Goal: Task Accomplishment & Management: Use online tool/utility

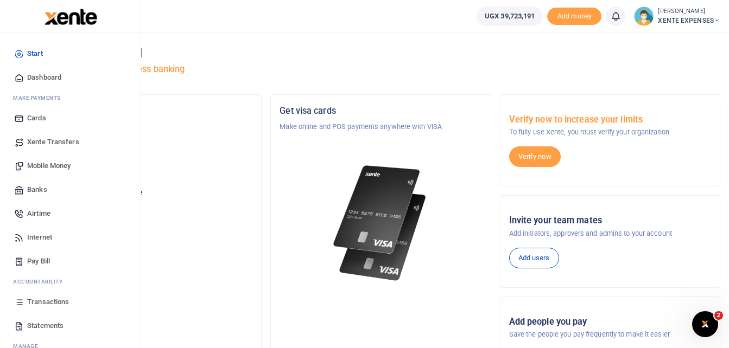
click at [49, 300] on span "Transactions" at bounding box center [48, 302] width 42 height 11
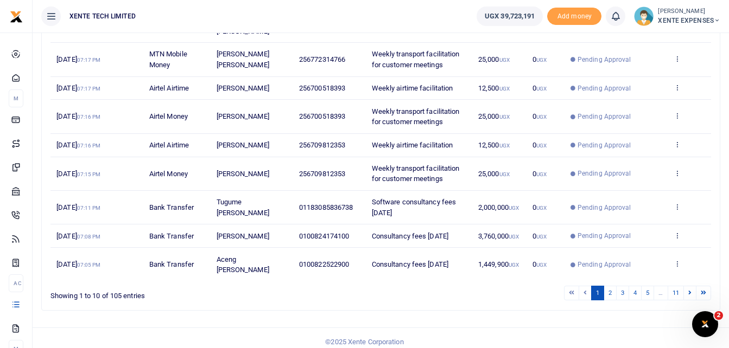
scroll to position [230, 0]
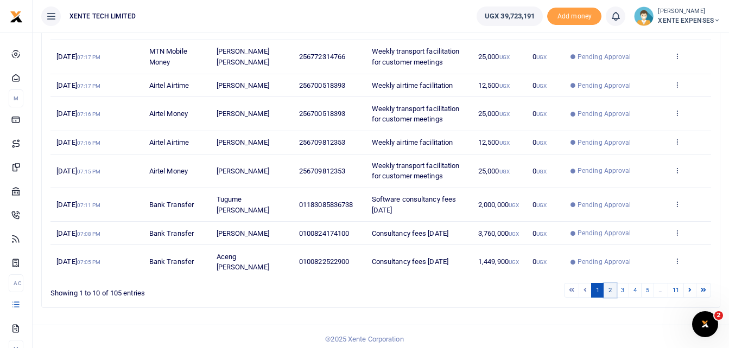
click at [611, 298] on link "2" at bounding box center [609, 290] width 13 height 15
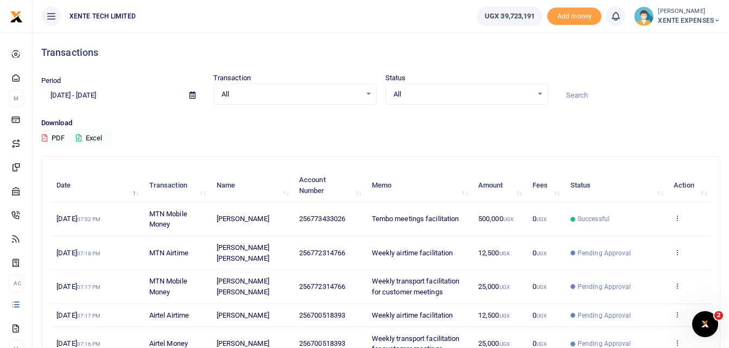
click at [667, 75] on div at bounding box center [638, 89] width 172 height 29
click at [635, 98] on input at bounding box center [638, 95] width 163 height 18
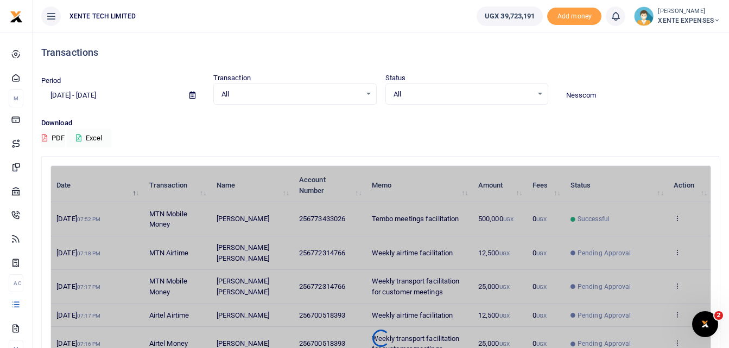
type input "Nesscom"
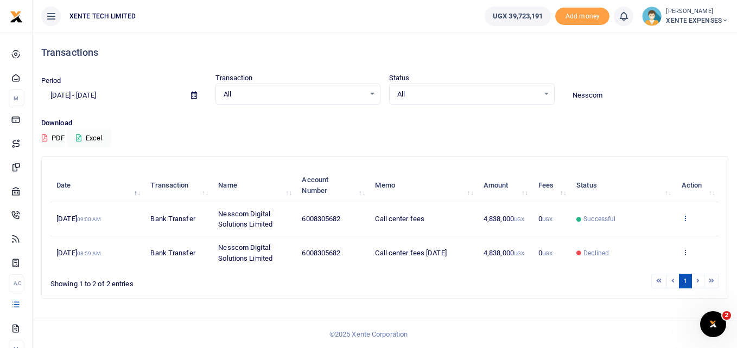
click at [684, 218] on icon at bounding box center [684, 218] width 7 height 8
click at [641, 261] on link "Send again" at bounding box center [645, 260] width 86 height 15
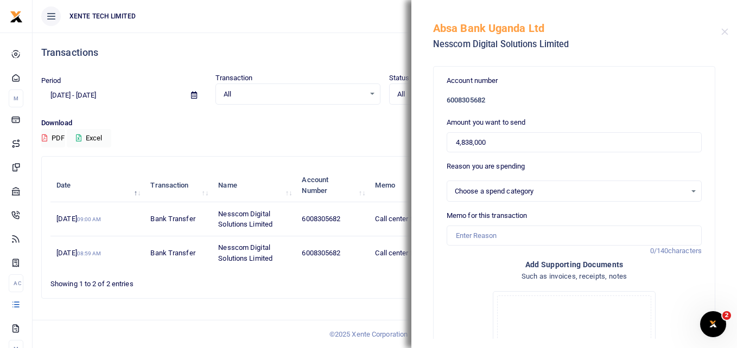
select select "14"
click at [470, 237] on input "Memo for this transaction" at bounding box center [574, 236] width 255 height 21
type input "Call center fees"
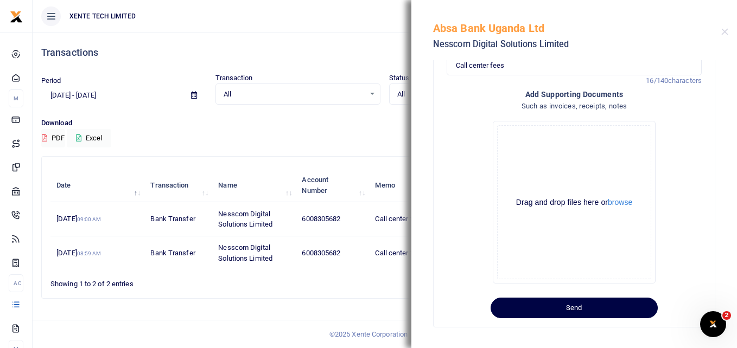
scroll to position [176, 0]
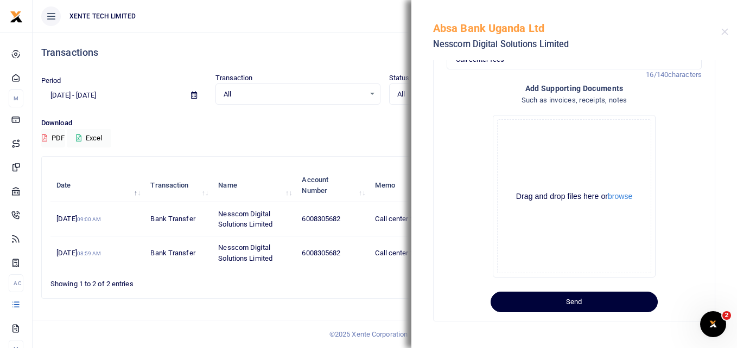
click at [559, 307] on button "Send" at bounding box center [573, 302] width 167 height 21
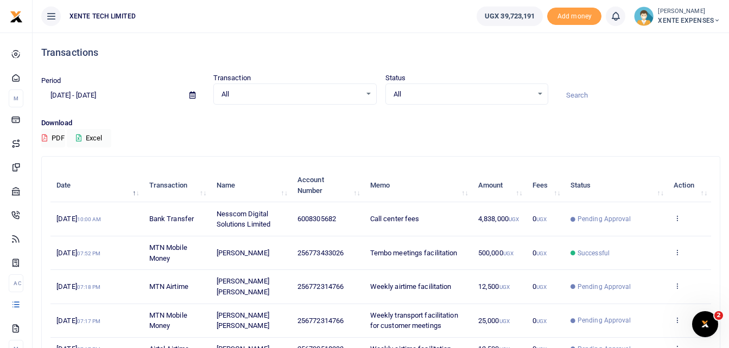
click at [192, 93] on icon at bounding box center [192, 95] width 6 height 7
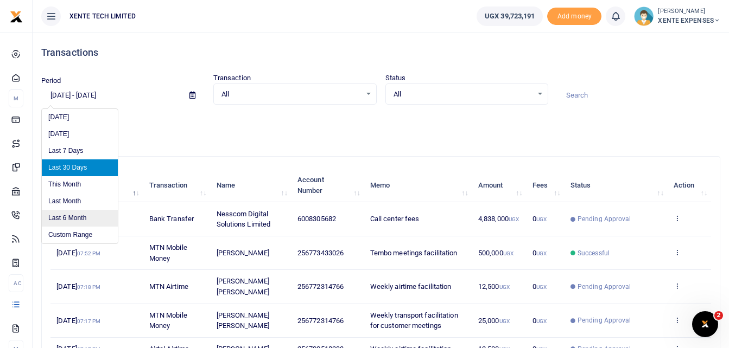
click at [74, 217] on li "Last 6 Month" at bounding box center [80, 218] width 76 height 17
type input "[DATE] - [DATE]"
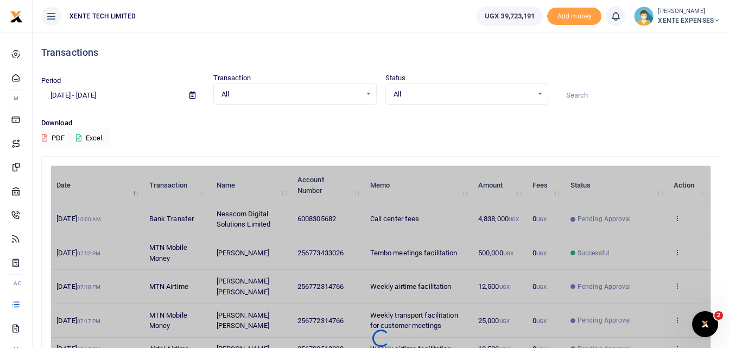
click at [578, 94] on input at bounding box center [638, 95] width 163 height 18
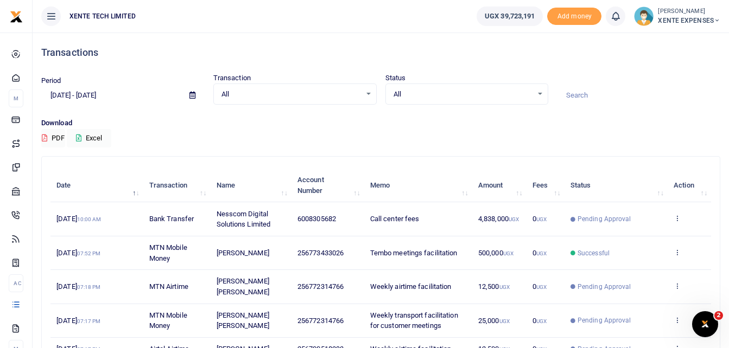
click at [194, 92] on icon at bounding box center [192, 95] width 6 height 7
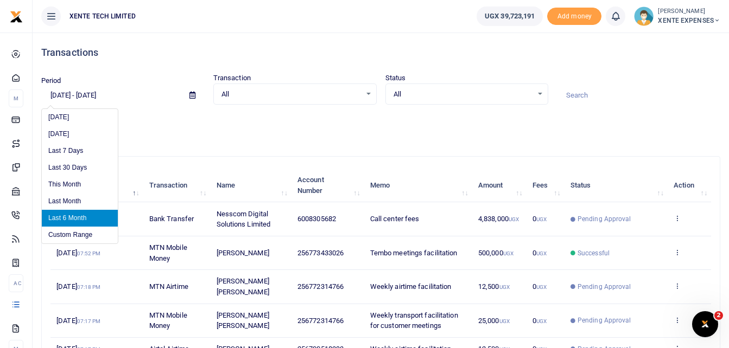
click at [62, 220] on li "Last 6 Month" at bounding box center [80, 218] width 76 height 17
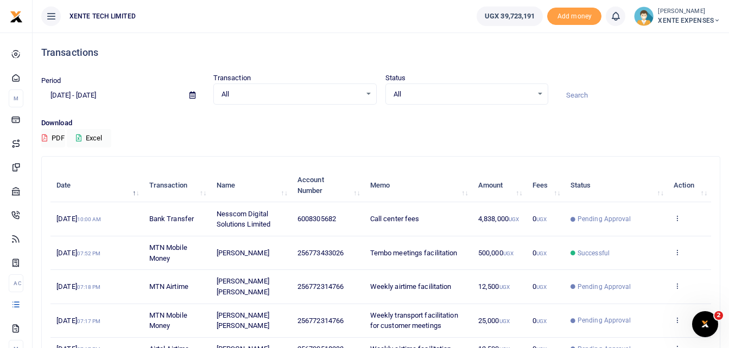
click at [575, 92] on input at bounding box center [638, 95] width 163 height 18
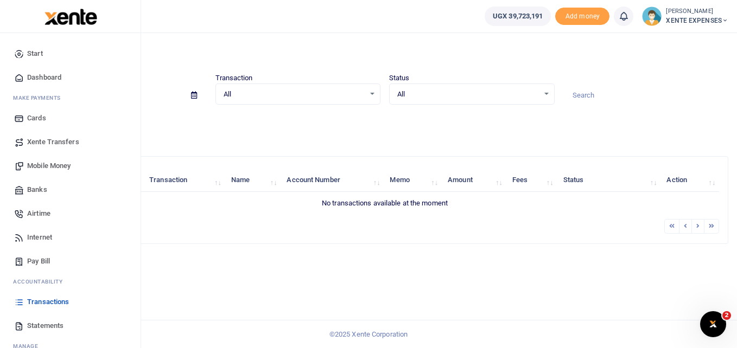
click at [58, 303] on span "Transactions" at bounding box center [48, 302] width 42 height 11
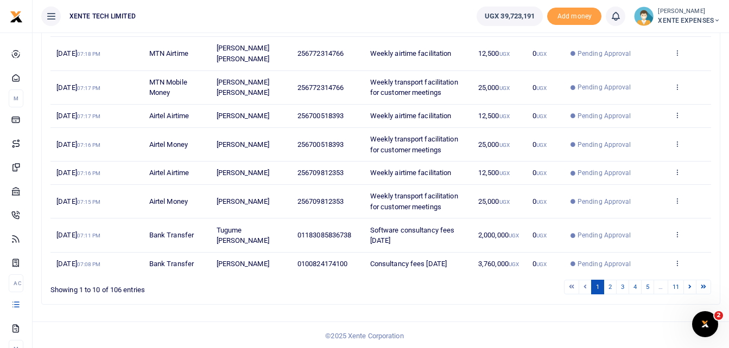
scroll to position [246, 0]
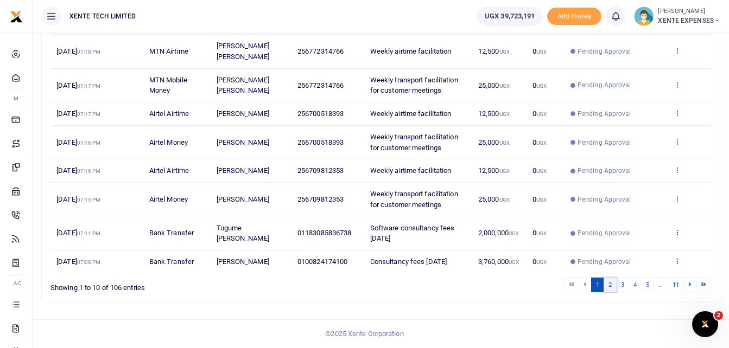
click at [609, 288] on link "2" at bounding box center [609, 285] width 13 height 15
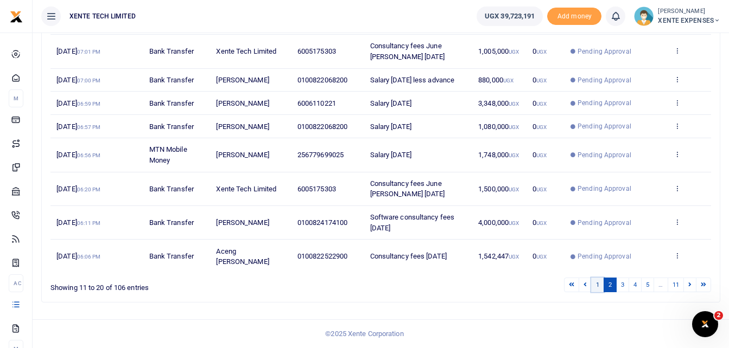
click at [594, 284] on link "1" at bounding box center [597, 285] width 13 height 15
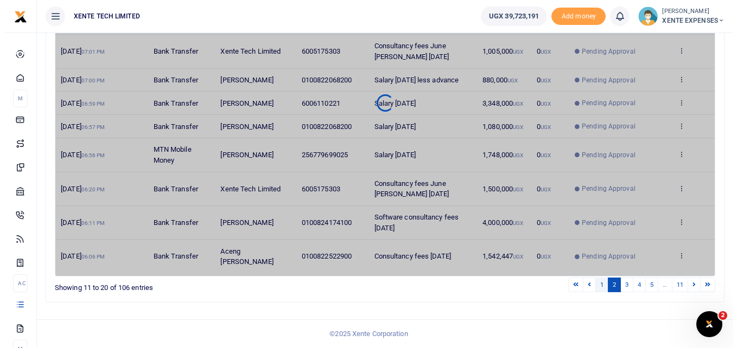
scroll to position [0, 0]
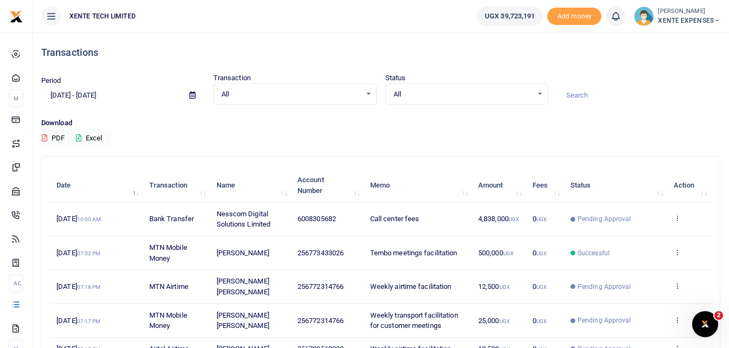
click at [189, 93] on icon at bounding box center [192, 95] width 6 height 7
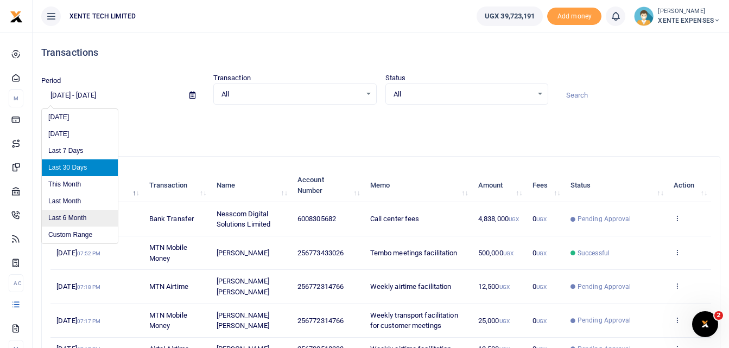
click at [76, 216] on li "Last 6 Month" at bounding box center [80, 218] width 76 height 17
type input "[DATE] - [DATE]"
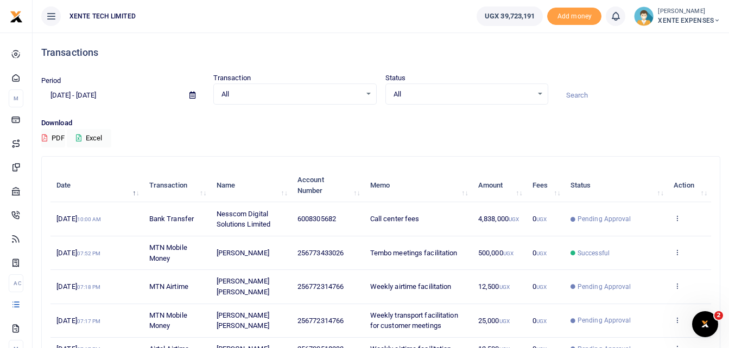
click at [576, 92] on input at bounding box center [638, 95] width 163 height 18
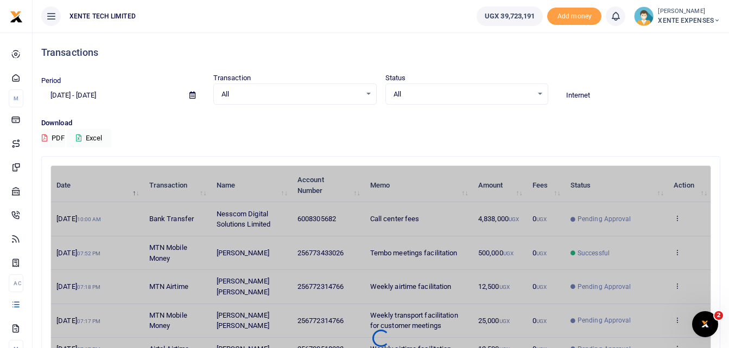
type input "Internet"
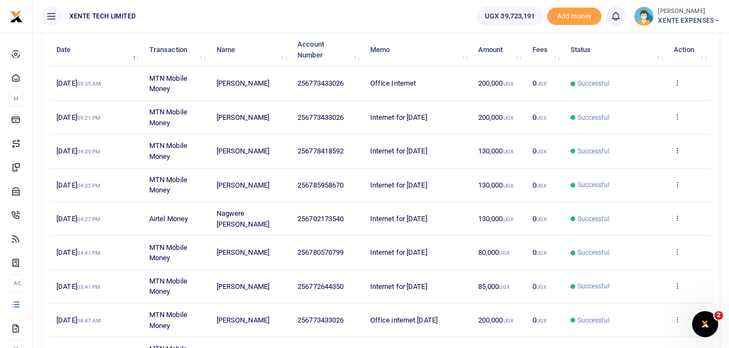
scroll to position [139, 0]
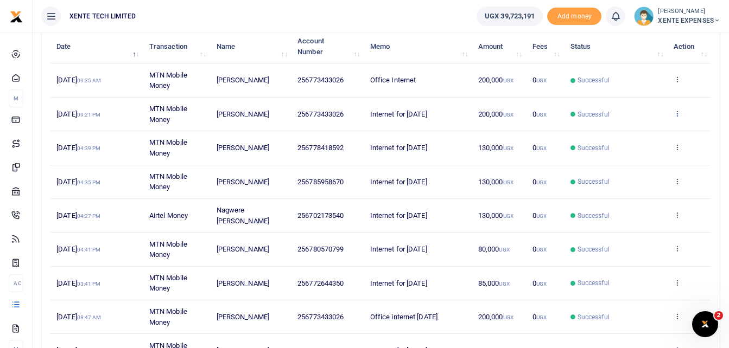
click at [678, 112] on icon at bounding box center [676, 114] width 7 height 8
click at [617, 156] on link "Send again" at bounding box center [637, 156] width 86 height 15
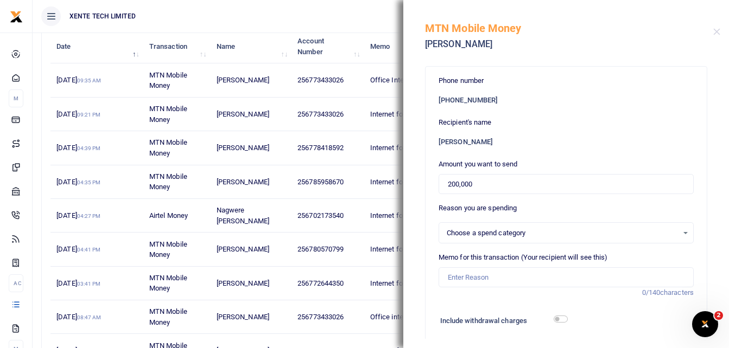
select select "12"
click at [473, 278] on input "Memo for this transaction (Your recipient will see this)" at bounding box center [565, 277] width 255 height 21
click at [507, 278] on input "Internet for August 2025" at bounding box center [565, 277] width 255 height 21
drag, startPoint x: 507, startPoint y: 278, endPoint x: 486, endPoint y: 279, distance: 21.2
click at [486, 279] on input "Internet for August 2025" at bounding box center [565, 277] width 255 height 21
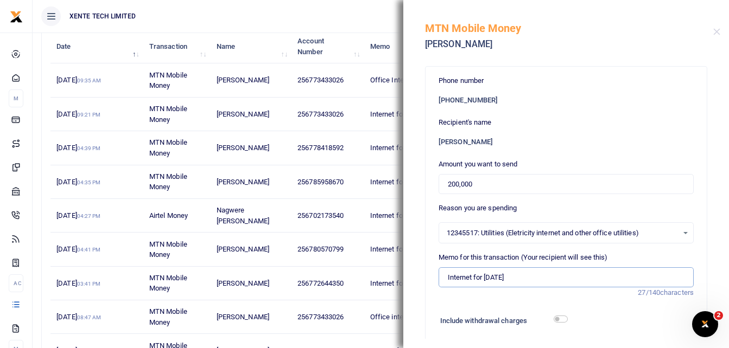
type input "Internet for September 2025"
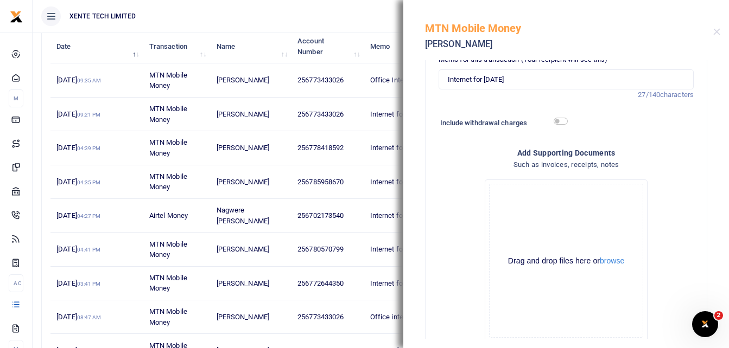
scroll to position [262, 0]
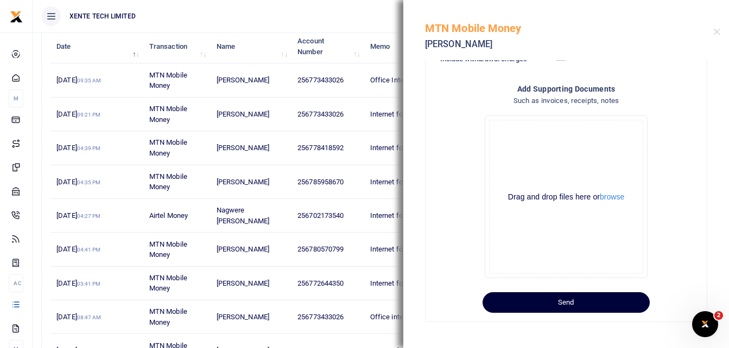
click at [568, 301] on button "Send" at bounding box center [565, 302] width 167 height 21
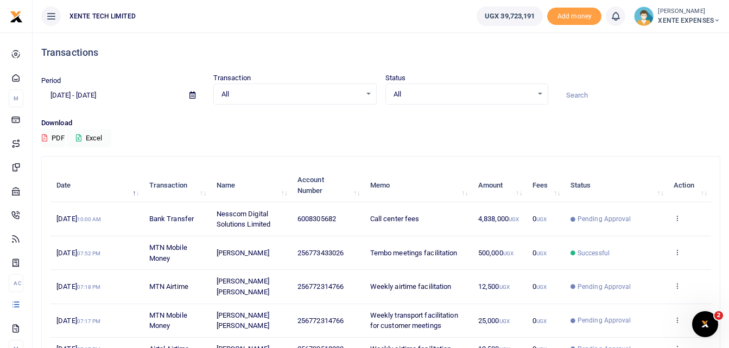
click at [572, 95] on input at bounding box center [638, 95] width 163 height 18
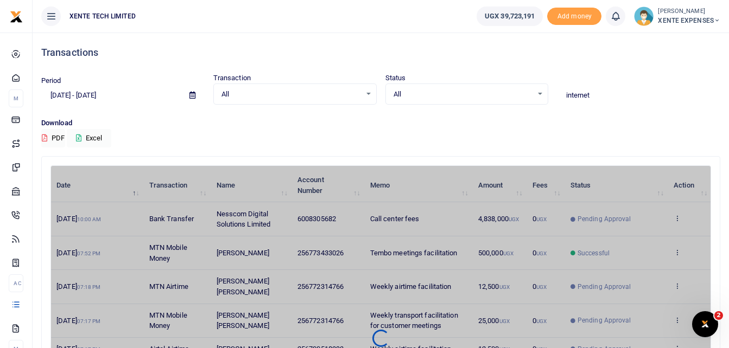
type input "internet"
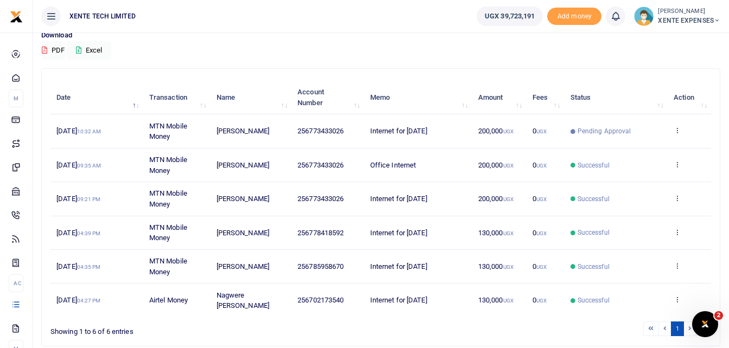
scroll to position [109, 0]
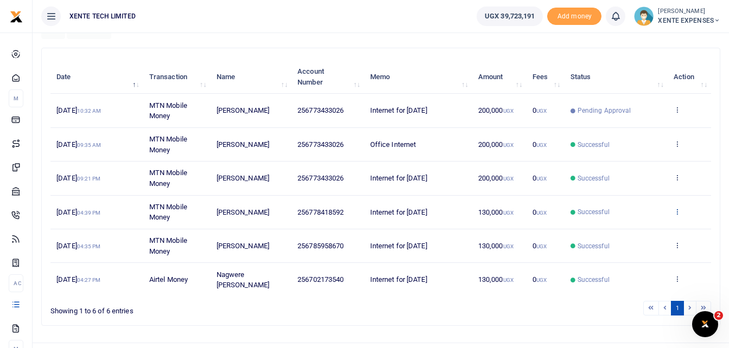
click at [677, 210] on icon at bounding box center [676, 212] width 7 height 8
click at [640, 253] on link "Send again" at bounding box center [637, 253] width 86 height 15
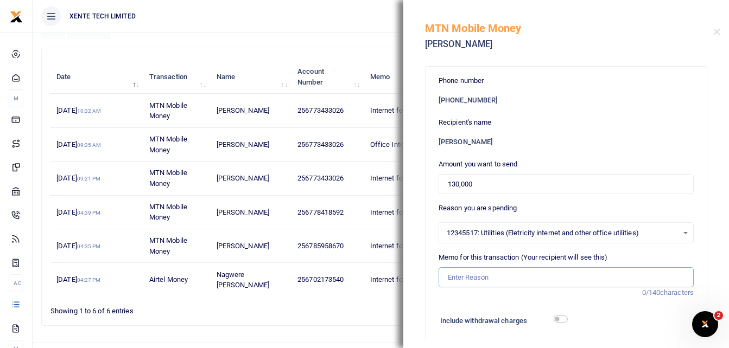
click at [466, 273] on input "Memo for this transaction (Your recipient will see this)" at bounding box center [565, 277] width 255 height 21
type input "Internet for September 2025"
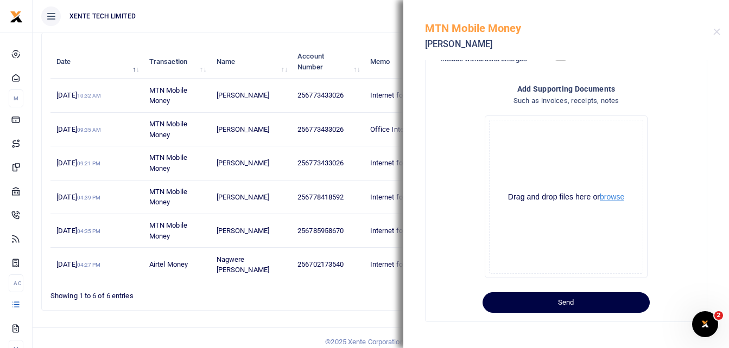
scroll to position [132, 0]
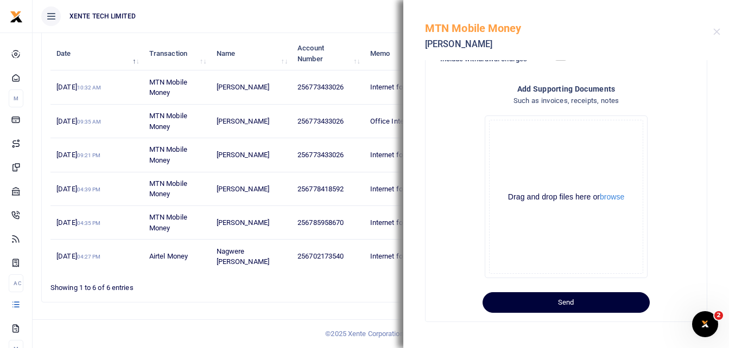
click at [551, 303] on button "Send" at bounding box center [565, 302] width 167 height 21
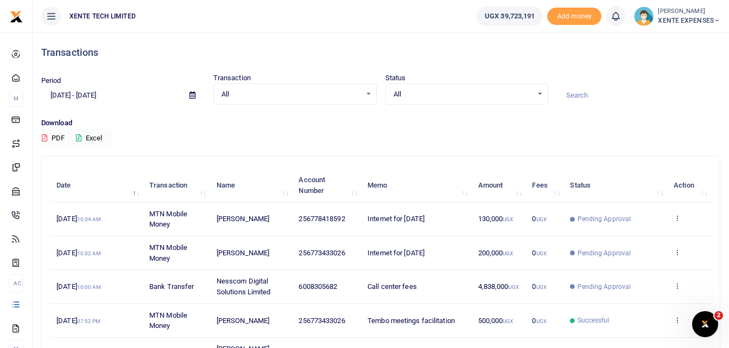
click at [191, 93] on icon at bounding box center [192, 95] width 6 height 7
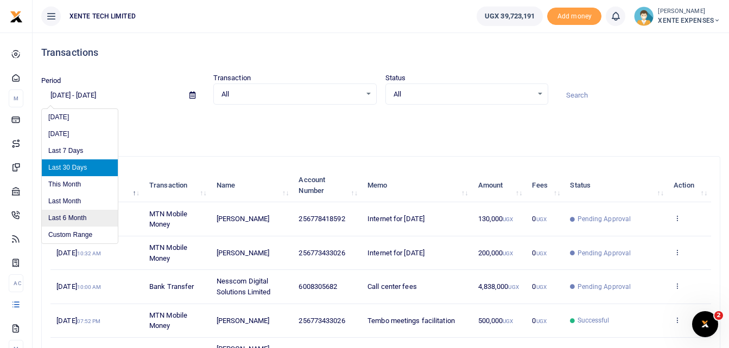
click at [80, 215] on li "Last 6 Month" at bounding box center [80, 218] width 76 height 17
type input "03/02/2025 - 09/02/2025"
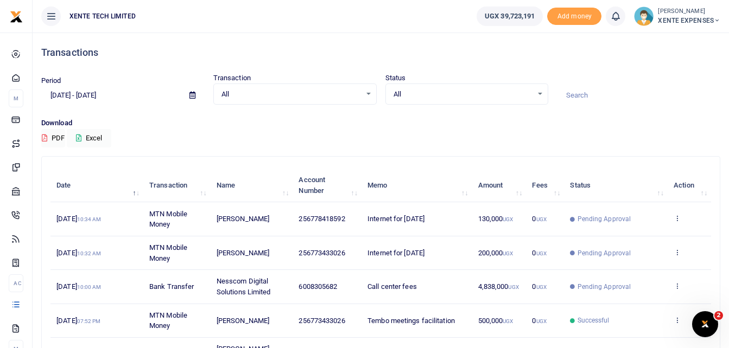
click at [582, 95] on input at bounding box center [638, 95] width 163 height 18
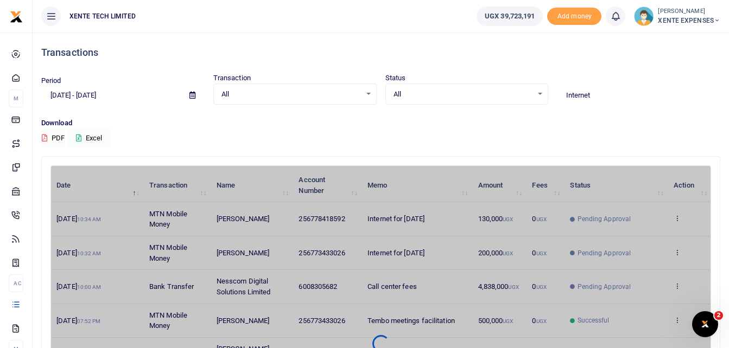
type input "Internet"
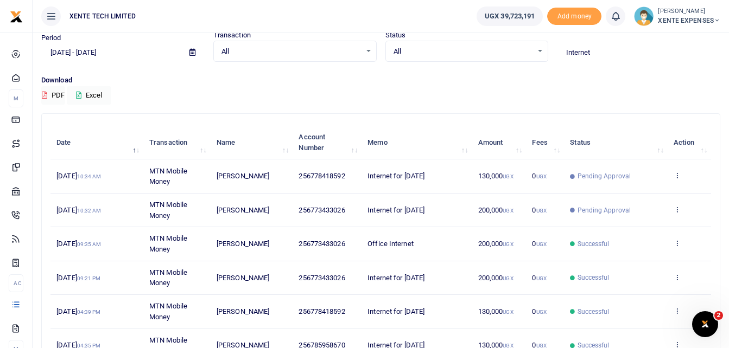
scroll to position [163, 0]
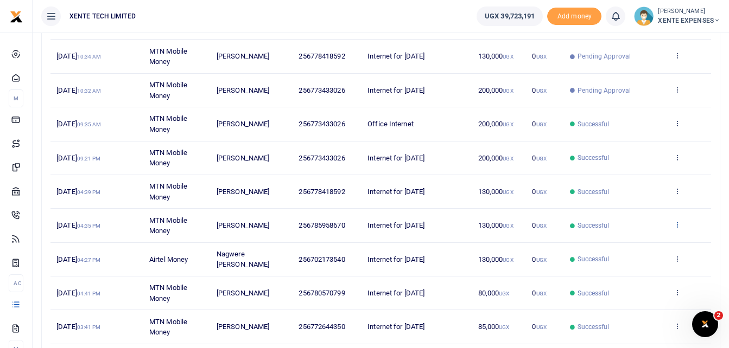
click at [679, 224] on icon at bounding box center [676, 225] width 7 height 8
click at [634, 267] on link "Send again" at bounding box center [637, 267] width 86 height 15
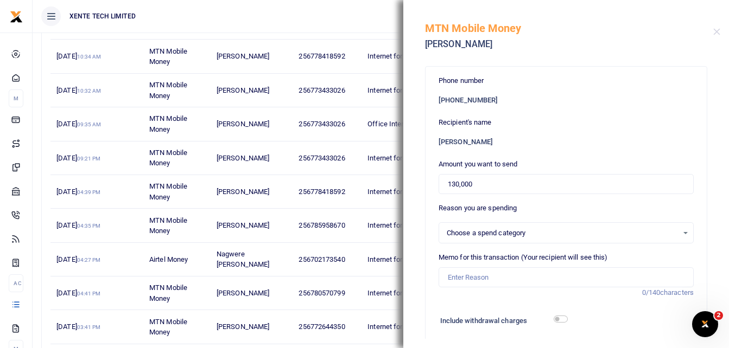
select select "12"
click at [468, 273] on input "Memo for this transaction (Your recipient will see this)" at bounding box center [565, 277] width 255 height 21
type input "Internet for [DATE]"
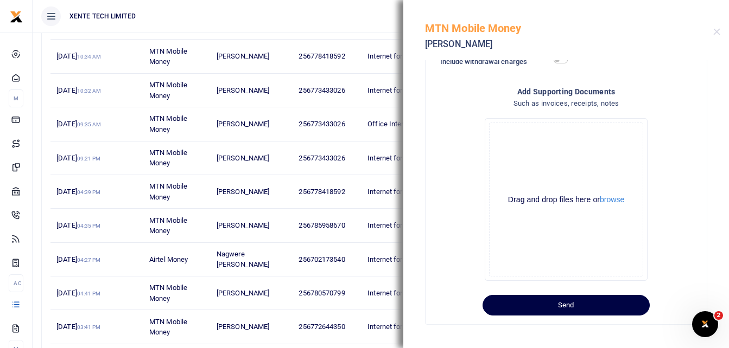
scroll to position [262, 0]
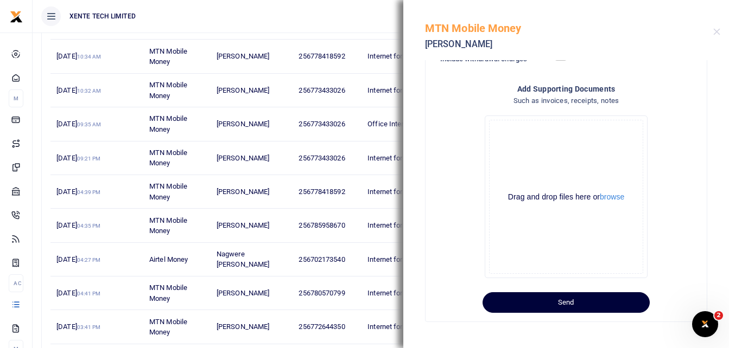
click at [527, 301] on button "Send" at bounding box center [565, 302] width 167 height 21
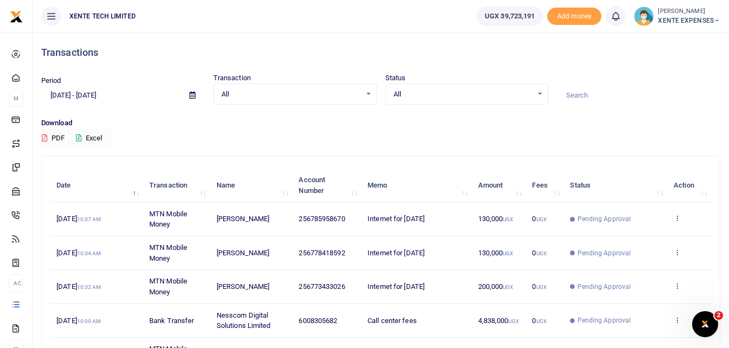
click at [574, 96] on input at bounding box center [638, 95] width 163 height 18
click at [189, 94] on icon at bounding box center [192, 95] width 6 height 7
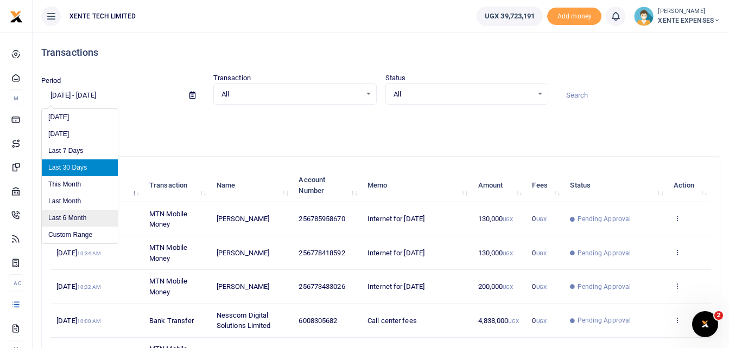
click at [86, 216] on li "Last 6 Month" at bounding box center [80, 218] width 76 height 17
type input "[DATE] - [DATE]"
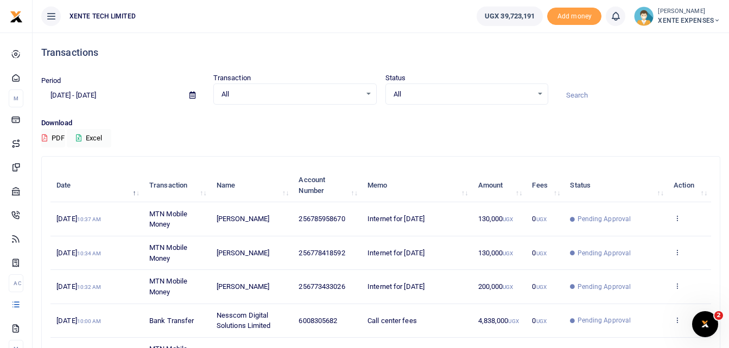
click at [587, 92] on input at bounding box center [638, 95] width 163 height 18
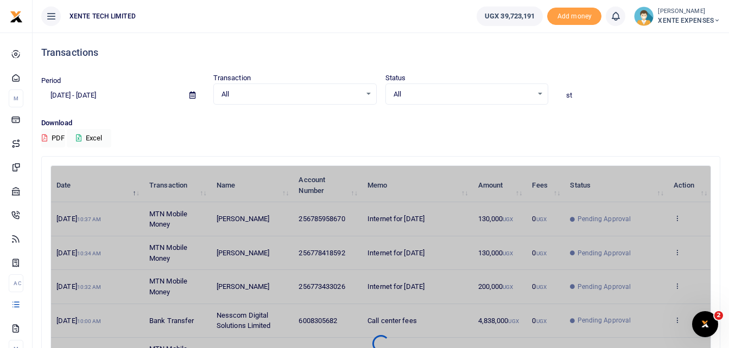
type input "s"
type input "internet"
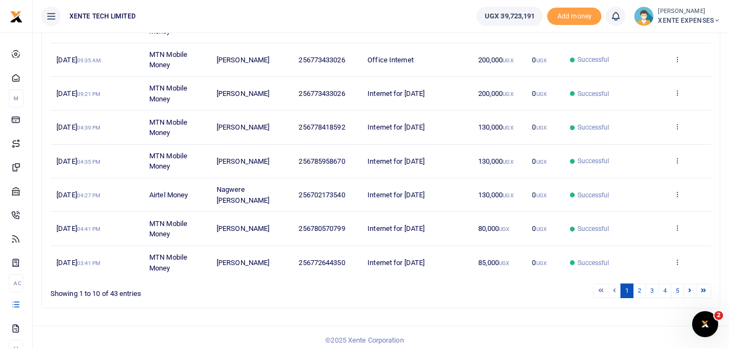
scroll to position [267, 0]
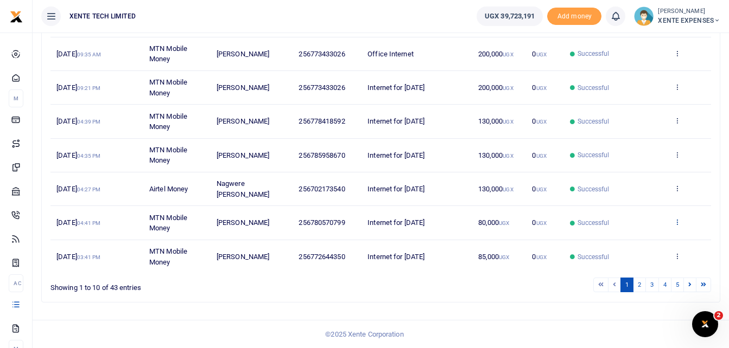
click at [676, 220] on icon at bounding box center [676, 222] width 7 height 8
click at [637, 266] on link "Send again" at bounding box center [637, 264] width 86 height 15
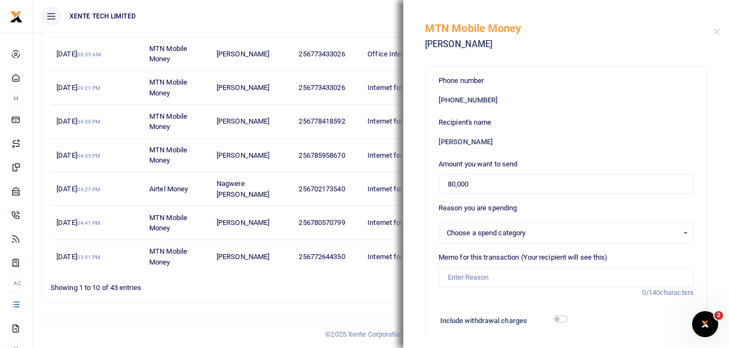
select select "12"
click at [466, 279] on input "Memo for this transaction (Your recipient will see this)" at bounding box center [565, 277] width 255 height 21
type input "Internet for [DATE]"
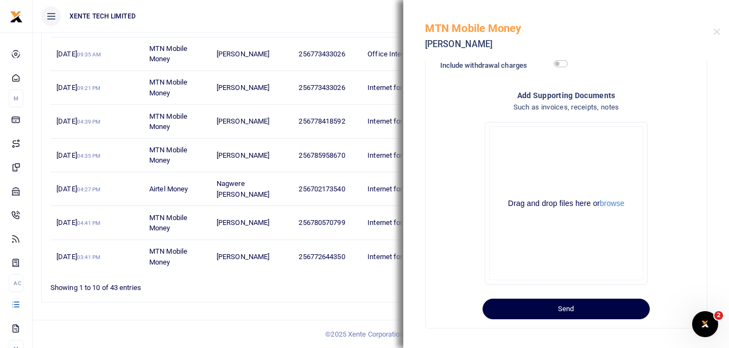
scroll to position [262, 0]
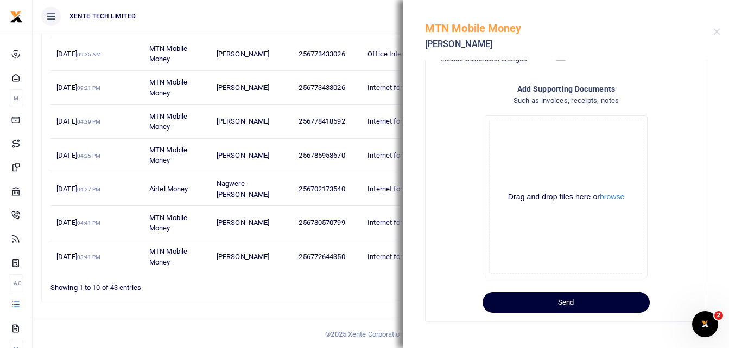
click at [529, 301] on button "Send" at bounding box center [565, 302] width 167 height 21
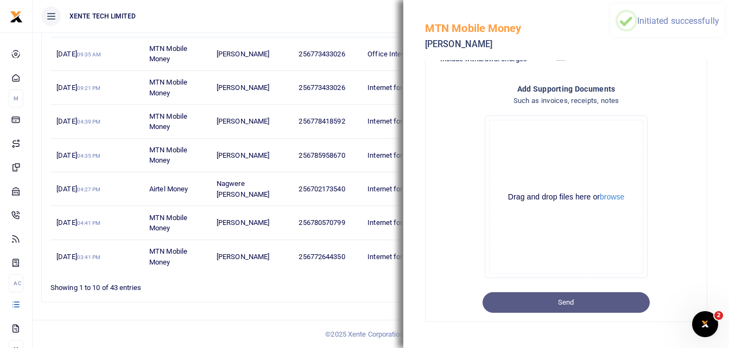
click at [286, 303] on div "Search: internet Date Transaction Name Account Number Memo Amount Fees Status A…" at bounding box center [380, 95] width 679 height 413
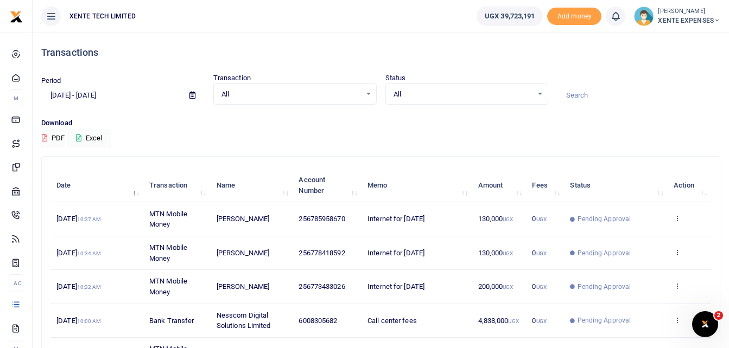
click at [193, 93] on icon at bounding box center [192, 95] width 6 height 7
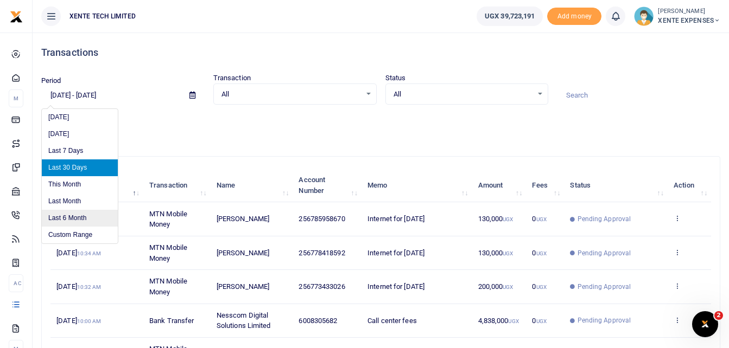
click at [79, 221] on li "Last 6 Month" at bounding box center [80, 218] width 76 height 17
type input "[DATE] - [DATE]"
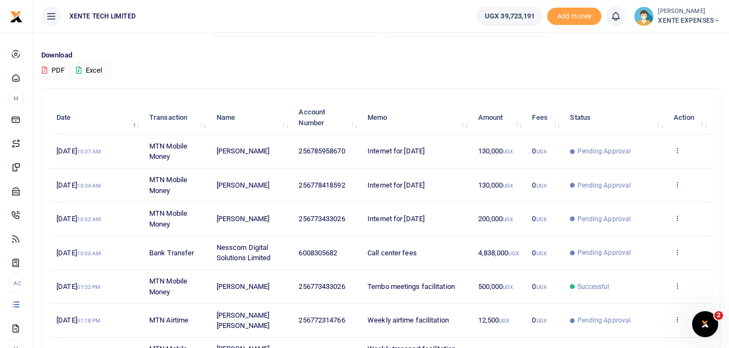
scroll to position [73, 0]
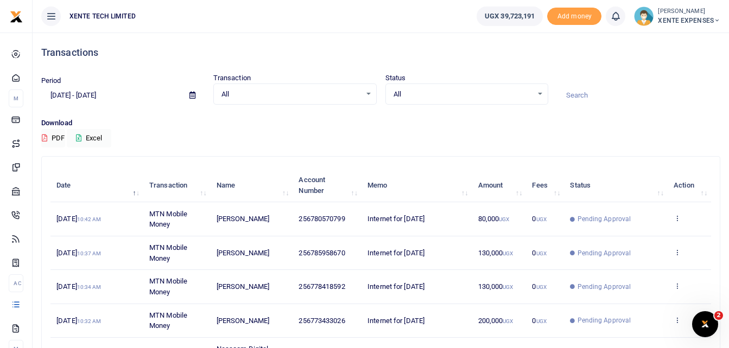
click at [191, 96] on icon at bounding box center [192, 95] width 6 height 7
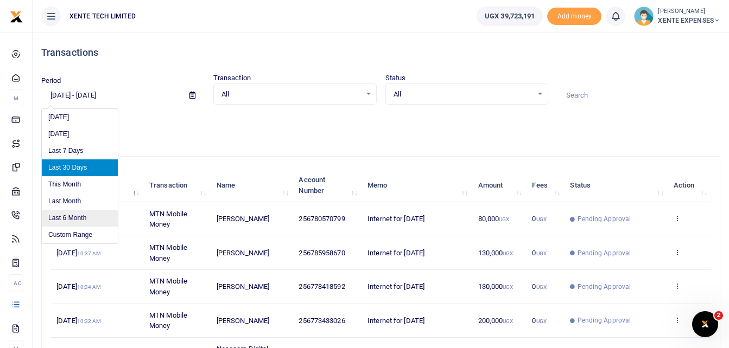
click at [77, 215] on li "Last 6 Month" at bounding box center [80, 218] width 76 height 17
type input "[DATE] - [DATE]"
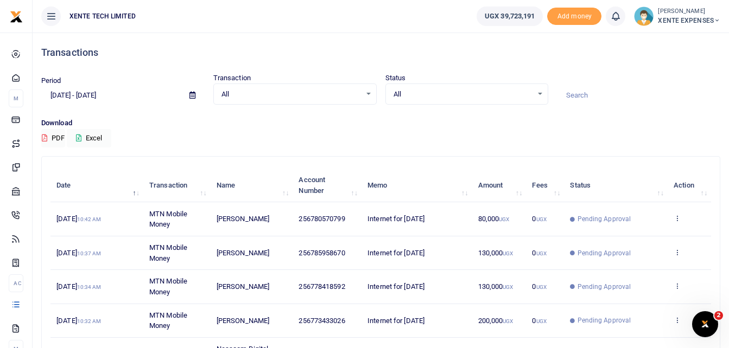
click at [581, 94] on input at bounding box center [638, 95] width 163 height 18
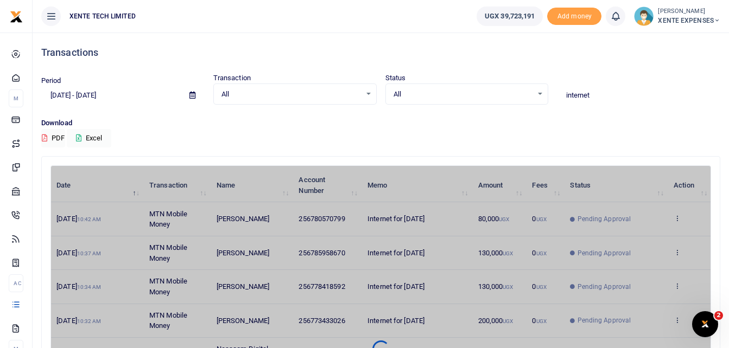
type input "internet"
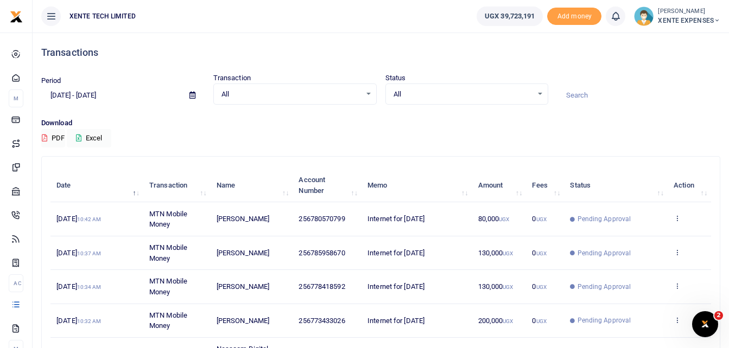
click at [190, 92] on icon at bounding box center [192, 95] width 6 height 7
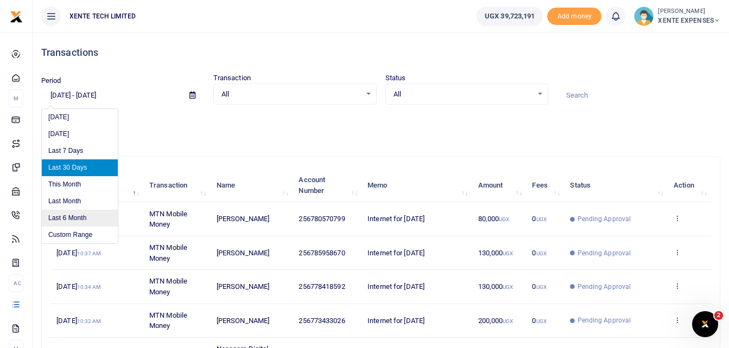
click at [86, 217] on li "Last 6 Month" at bounding box center [80, 218] width 76 height 17
type input "[DATE] - [DATE]"
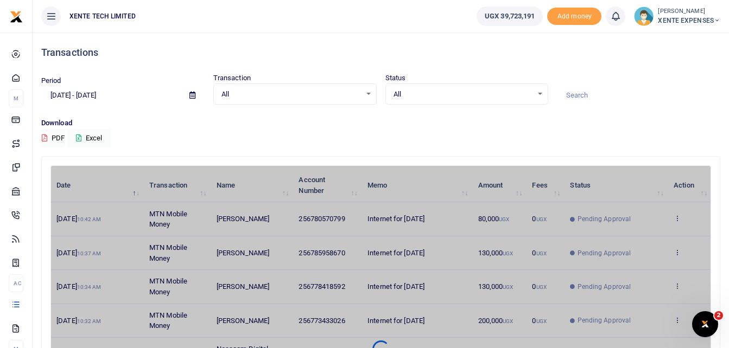
click at [586, 94] on input at bounding box center [638, 95] width 163 height 18
click at [604, 88] on input "[PERSON_NAME]" at bounding box center [638, 95] width 163 height 18
drag, startPoint x: 604, startPoint y: 88, endPoint x: 551, endPoint y: 97, distance: 54.5
click at [551, 97] on div "Period [DATE] - [DATE] Transaction All Select an option... All Airtime Internet…" at bounding box center [380, 89] width 687 height 32
type input "Internet"
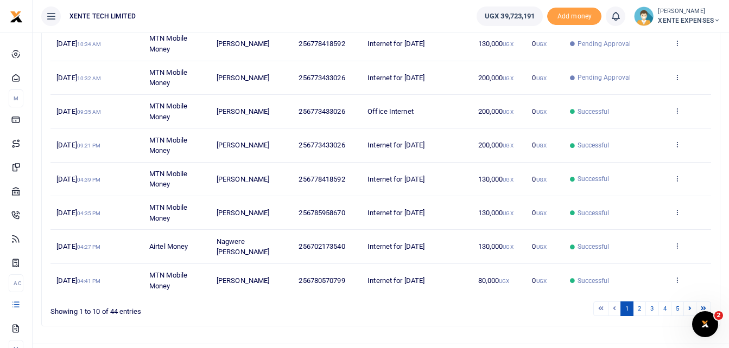
scroll to position [267, 0]
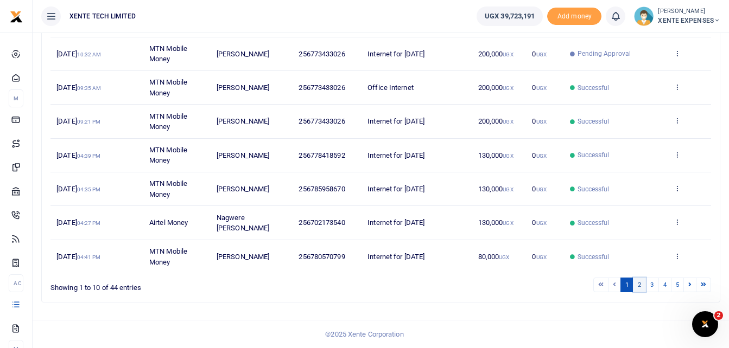
click at [641, 285] on link "2" at bounding box center [639, 285] width 13 height 15
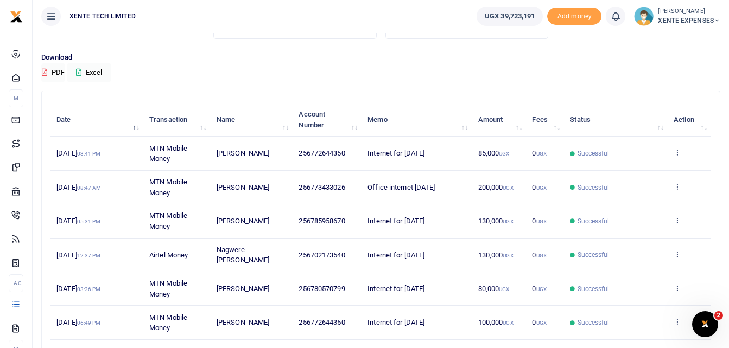
scroll to position [64, 0]
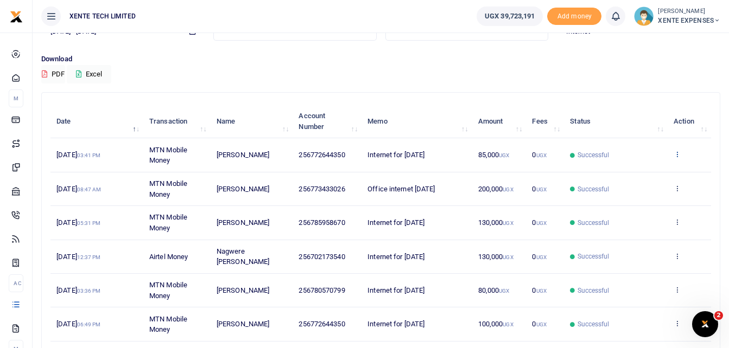
click at [679, 151] on icon at bounding box center [676, 154] width 7 height 8
click at [639, 195] on link "Send again" at bounding box center [637, 196] width 86 height 15
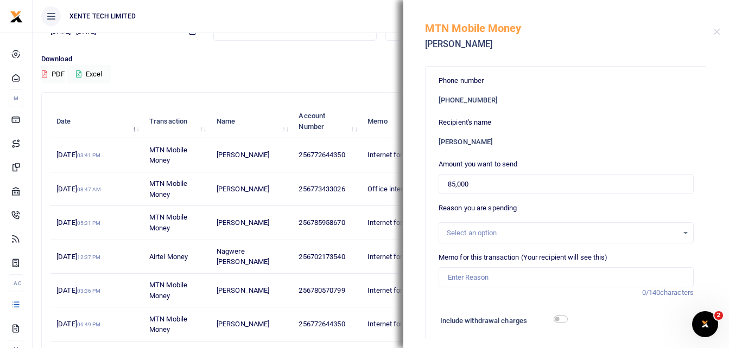
click at [678, 233] on div "Select an option" at bounding box center [566, 233] width 254 height 12
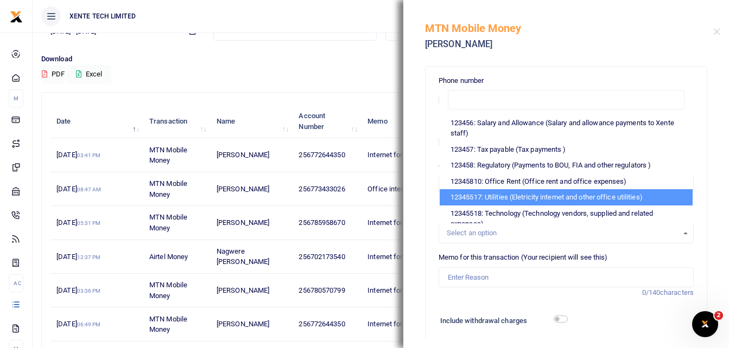
click at [586, 198] on li "12345517: Utilities (Eletricity internet and other office utilities)" at bounding box center [565, 197] width 253 height 16
select select "12"
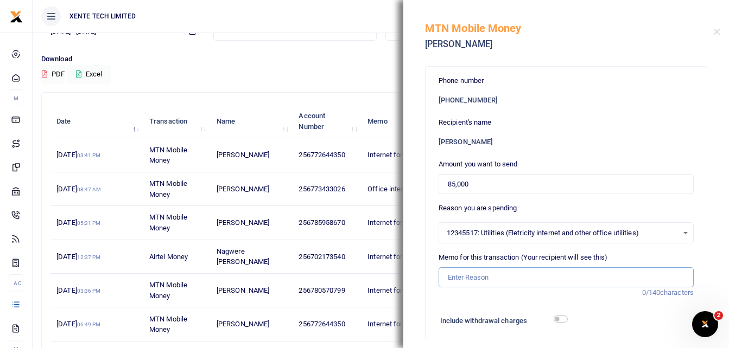
click at [480, 275] on input "Memo for this transaction (Your recipient will see this)" at bounding box center [565, 277] width 255 height 21
type input "Internet for [DATE]"
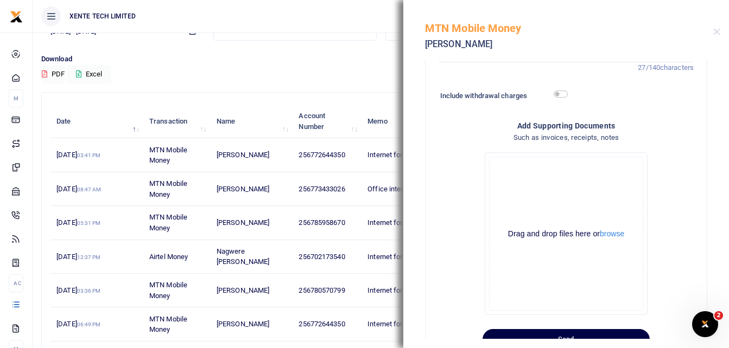
scroll to position [262, 0]
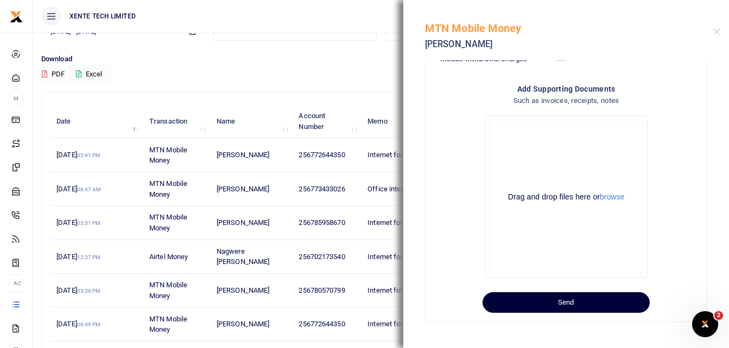
click at [596, 303] on button "Send" at bounding box center [565, 302] width 167 height 21
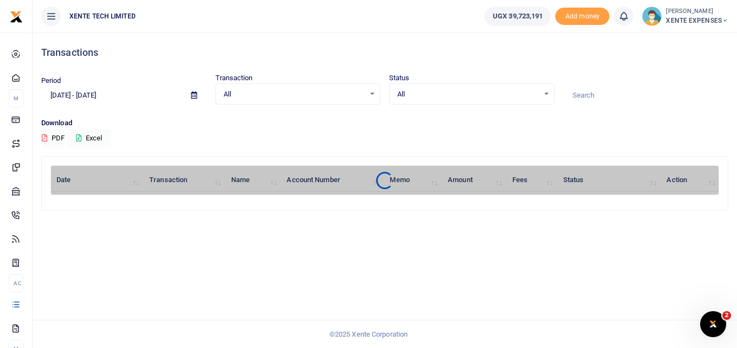
click at [276, 30] on ul "XENTE TECH LIMITED" at bounding box center [254, 16] width 443 height 33
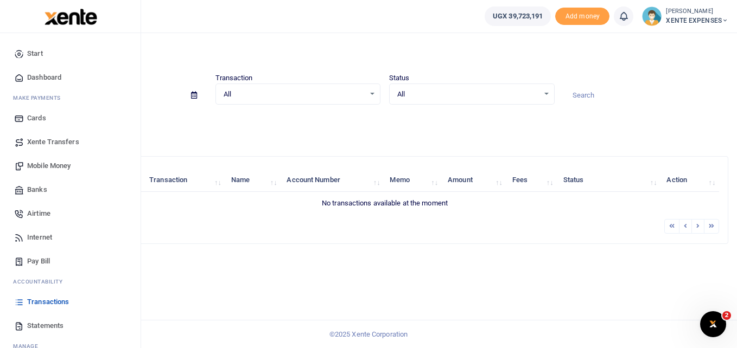
click at [50, 300] on span "Transactions" at bounding box center [48, 302] width 42 height 11
click at [50, 303] on span "Transactions" at bounding box center [48, 302] width 42 height 11
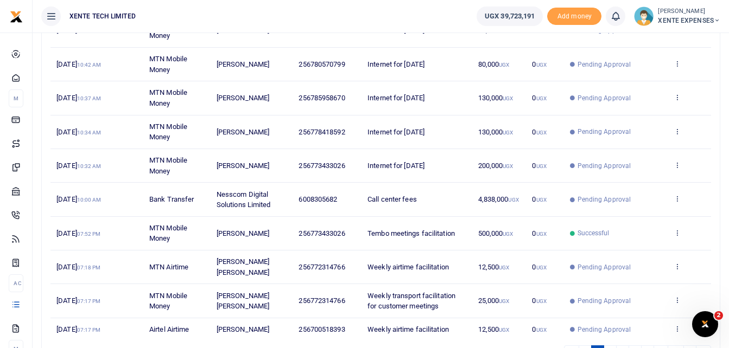
scroll to position [191, 0]
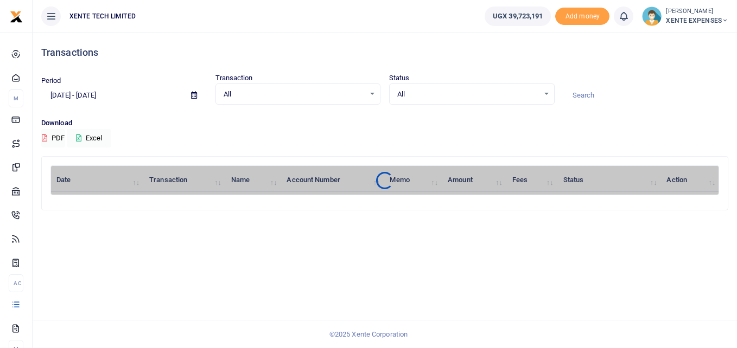
click at [192, 95] on icon at bounding box center [194, 95] width 6 height 7
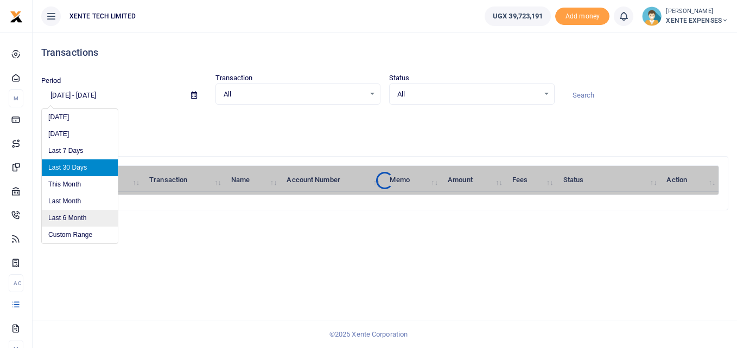
click at [87, 218] on li "Last 6 Month" at bounding box center [80, 218] width 76 height 17
type input "03/02/2025 - 09/02/2025"
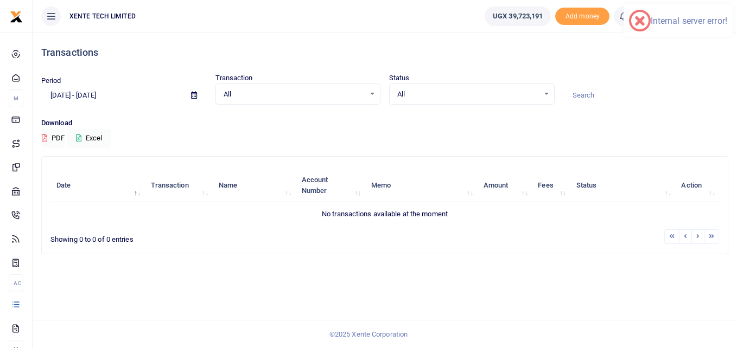
click at [195, 94] on icon at bounding box center [194, 95] width 6 height 7
click at [589, 103] on input at bounding box center [645, 95] width 165 height 18
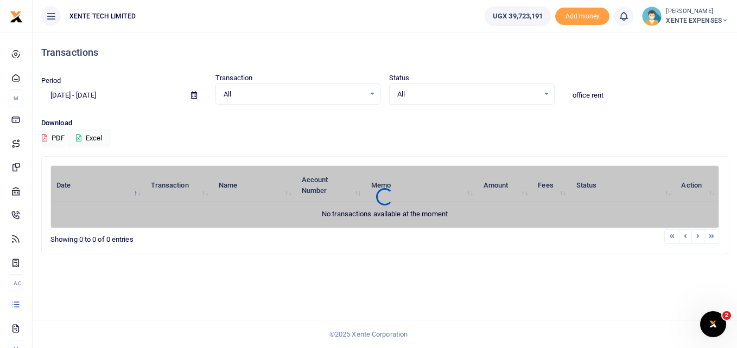
type input "office rent"
click at [195, 95] on icon at bounding box center [194, 95] width 6 height 7
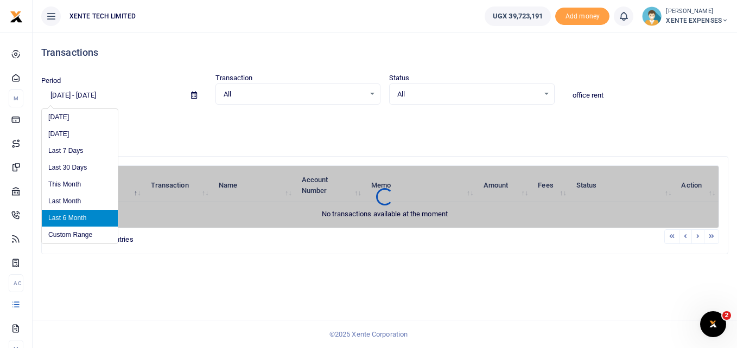
click at [80, 215] on li "Last 6 Month" at bounding box center [80, 218] width 76 height 17
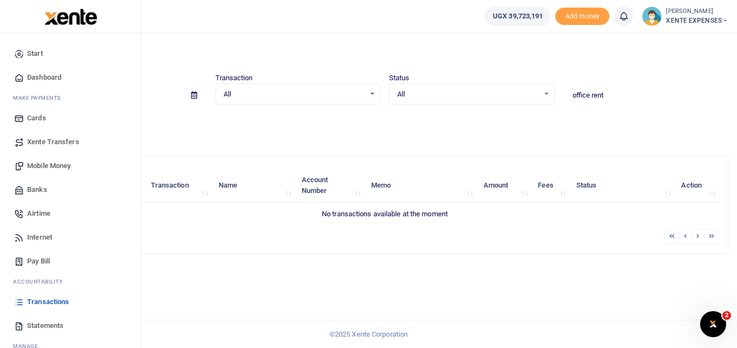
click at [68, 300] on span "Transactions" at bounding box center [48, 302] width 42 height 11
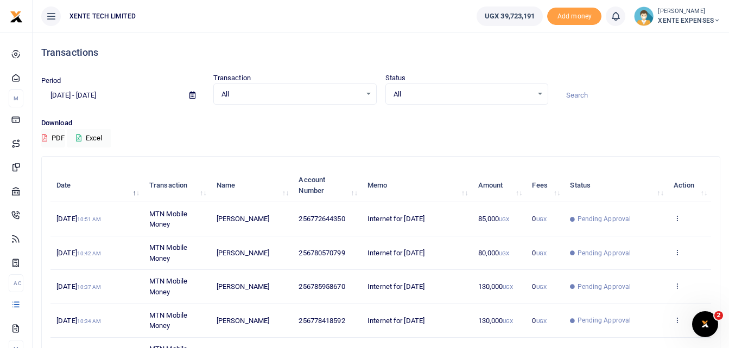
click at [192, 94] on icon at bounding box center [192, 95] width 6 height 7
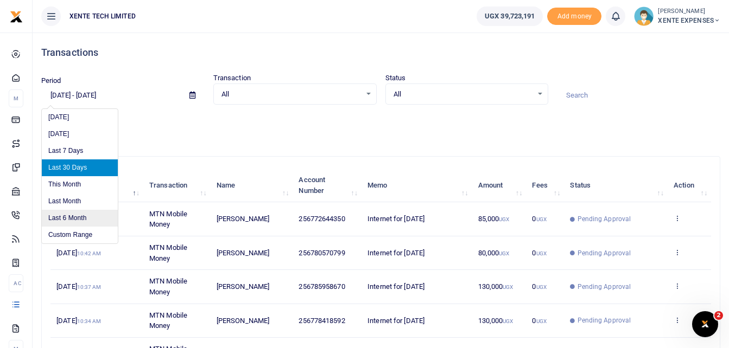
click at [77, 213] on li "Last 6 Month" at bounding box center [80, 218] width 76 height 17
type input "[DATE] - [DATE]"
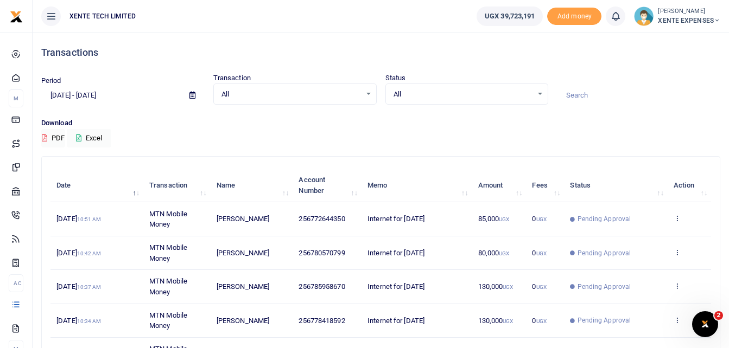
click at [614, 94] on input at bounding box center [638, 95] width 163 height 18
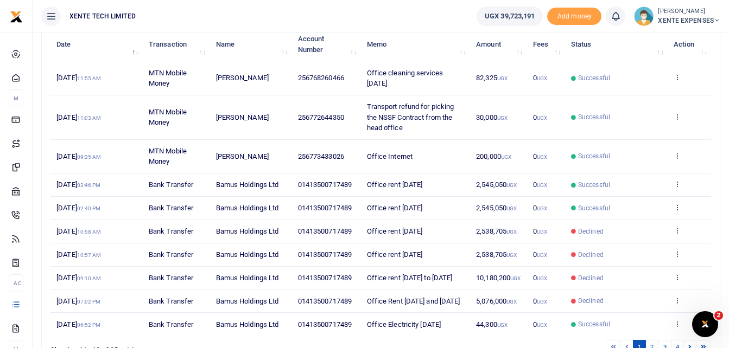
scroll to position [142, 0]
type input "office rent"
click at [678, 203] on div "Date Transaction Name Account Number Memo Amount Fees Status Action 29th Aug 20…" at bounding box center [380, 180] width 660 height 315
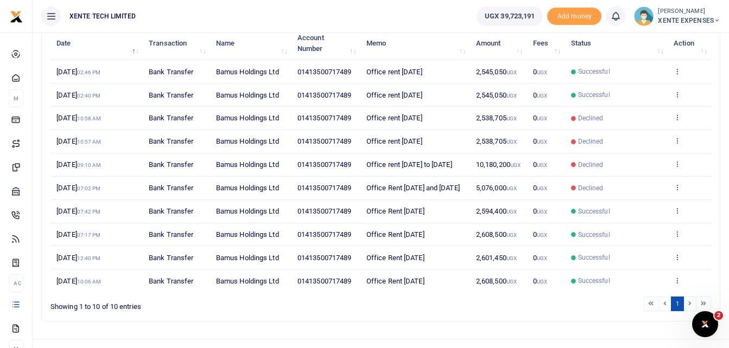
click at [677, 91] on icon at bounding box center [676, 95] width 7 height 8
click at [629, 135] on link "Send again" at bounding box center [637, 136] width 86 height 15
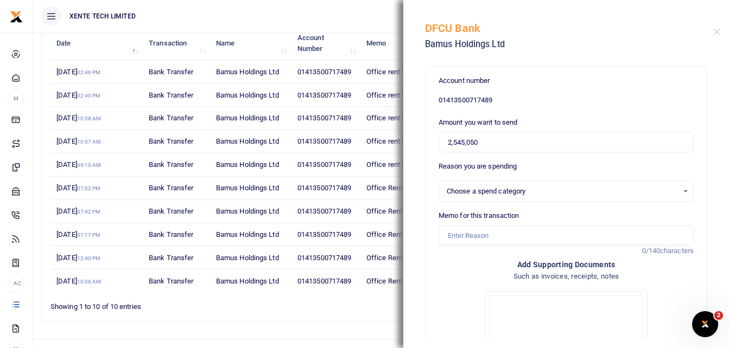
select select "11"
drag, startPoint x: 485, startPoint y: 141, endPoint x: 409, endPoint y: 149, distance: 76.9
click at [409, 149] on div "Account number 01413500717489 Amount you want to send 2,545,050 Reason you are …" at bounding box center [566, 199] width 326 height 279
paste input "text"
type input "0"
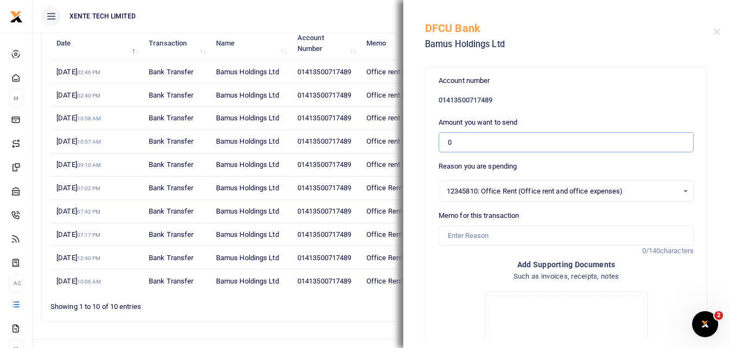
paste input "2467500"
type input "2,467,500"
click at [466, 238] on input "Memo for this transaction" at bounding box center [565, 236] width 255 height 21
type input "Office Rent [DATE]"
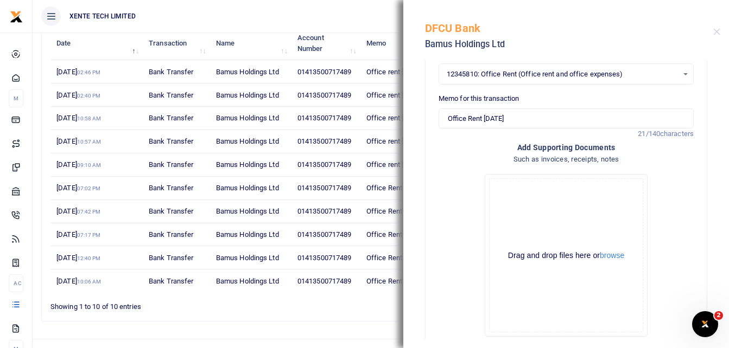
scroll to position [176, 0]
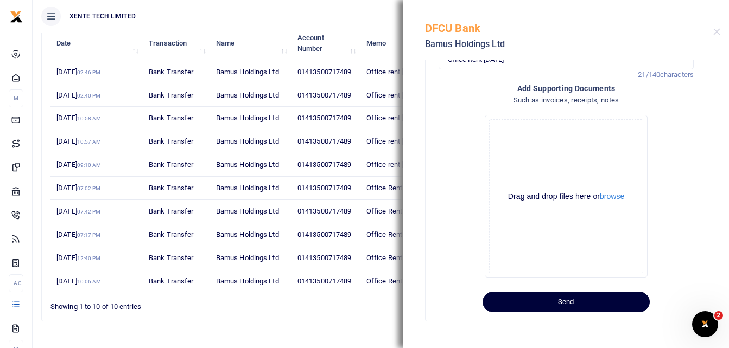
click at [511, 308] on button "Send" at bounding box center [565, 302] width 167 height 21
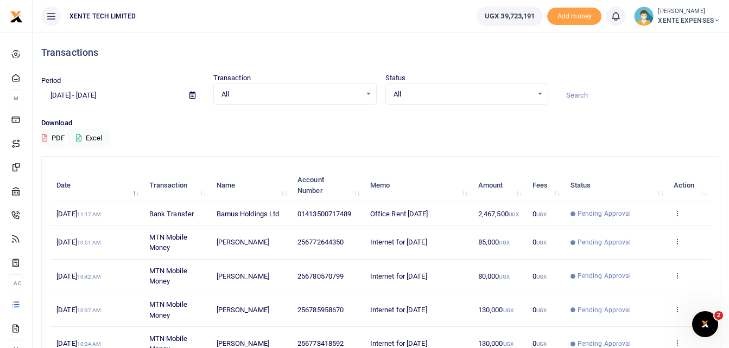
click at [193, 93] on icon at bounding box center [192, 95] width 6 height 7
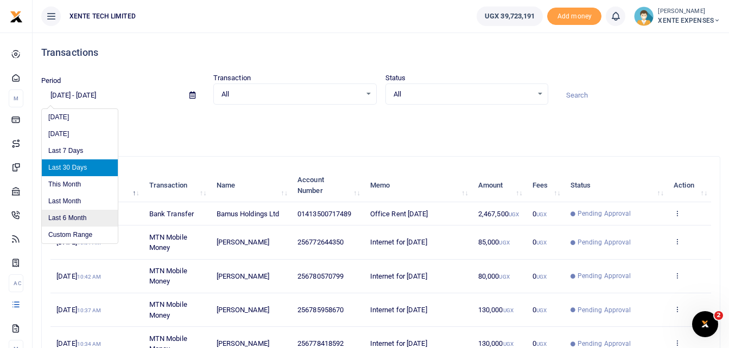
click at [84, 218] on li "Last 6 Month" at bounding box center [80, 218] width 76 height 17
type input "[DATE] - [DATE]"
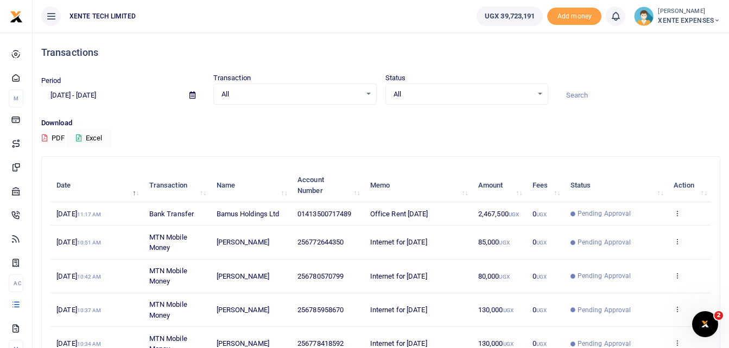
click at [601, 96] on input at bounding box center [638, 95] width 163 height 18
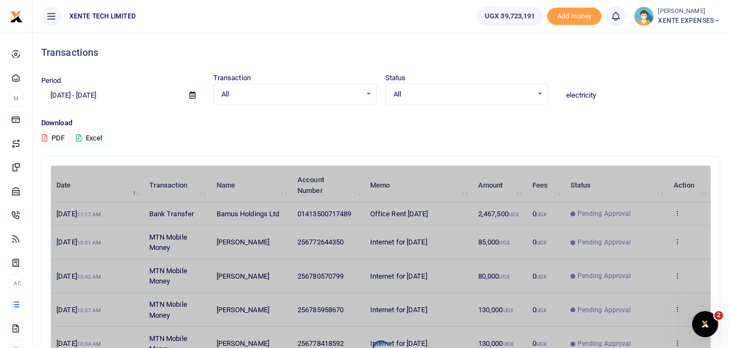
type input "electricity"
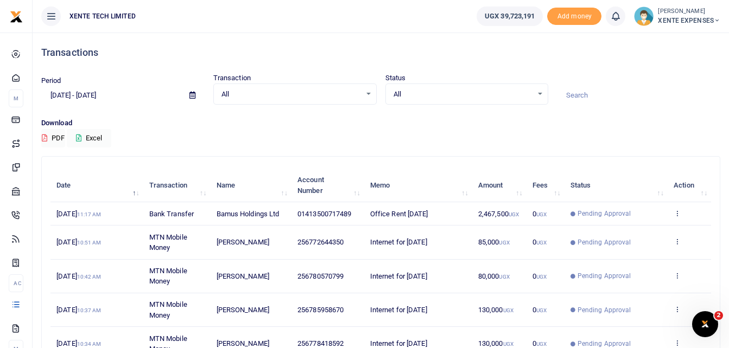
click at [608, 90] on input at bounding box center [638, 95] width 163 height 18
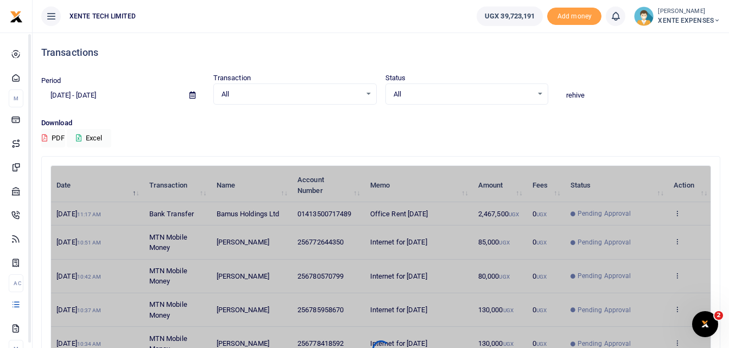
type input "rehive"
click at [193, 94] on icon at bounding box center [192, 95] width 6 height 7
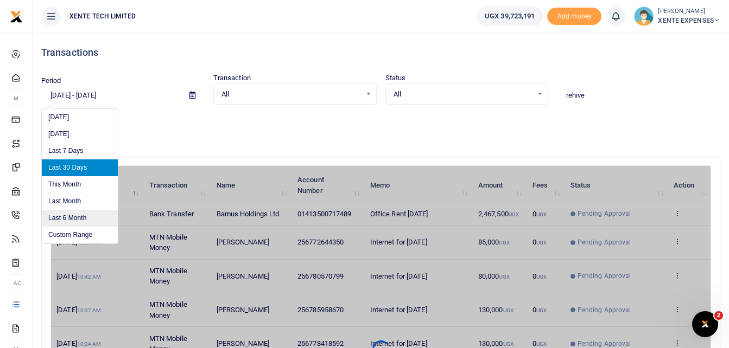
click at [74, 219] on li "Last 6 Month" at bounding box center [80, 218] width 76 height 17
type input "[DATE] - [DATE]"
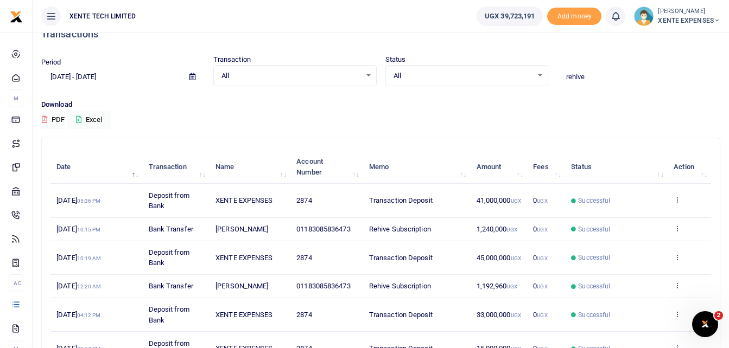
scroll to position [16, 0]
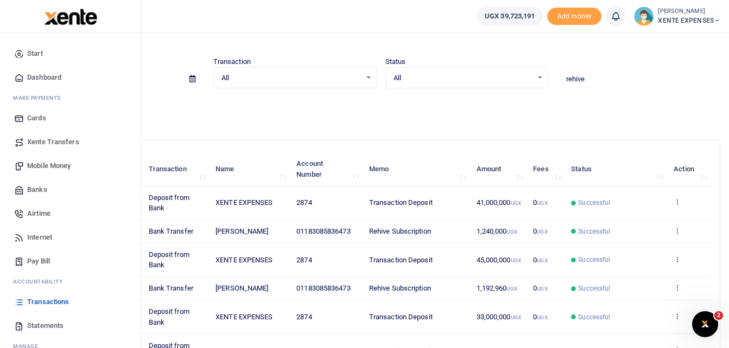
click at [53, 304] on span "Transactions" at bounding box center [48, 302] width 42 height 11
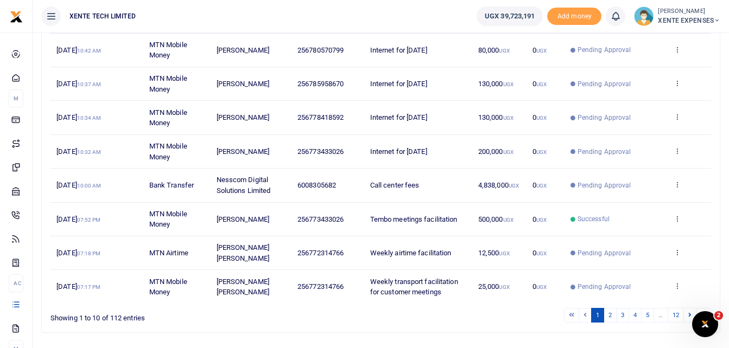
scroll to position [257, 0]
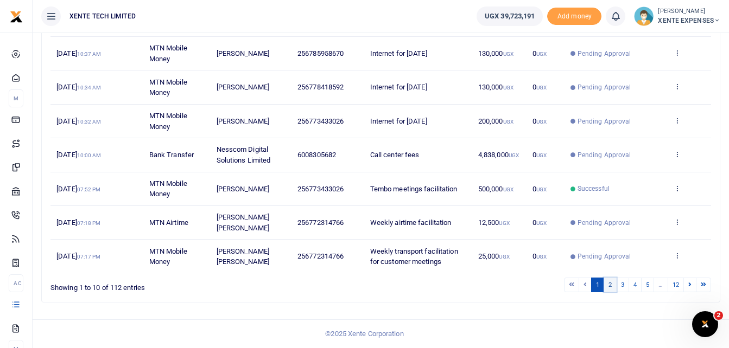
click at [607, 285] on link "2" at bounding box center [609, 285] width 13 height 15
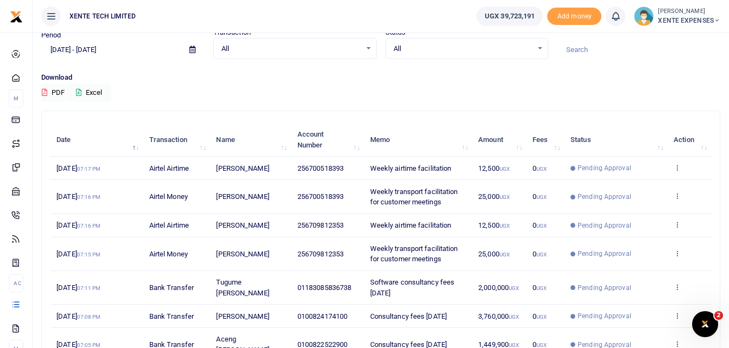
scroll to position [0, 0]
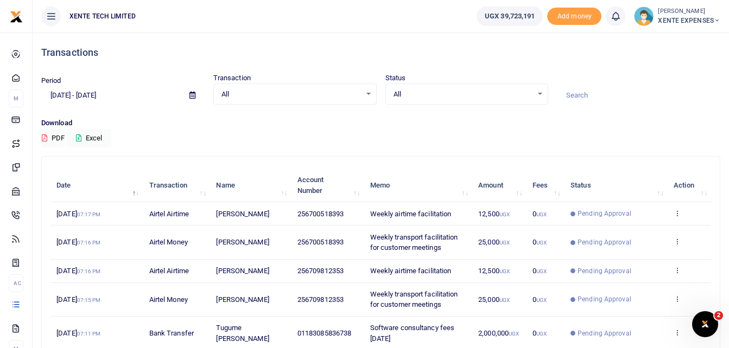
click at [595, 92] on input at bounding box center [638, 95] width 163 height 18
type input "francis"
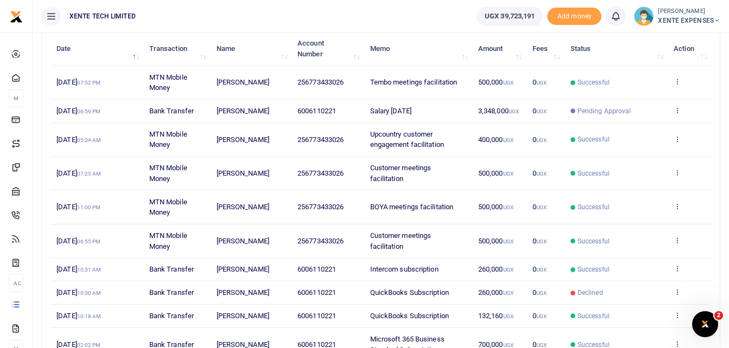
scroll to position [163, 0]
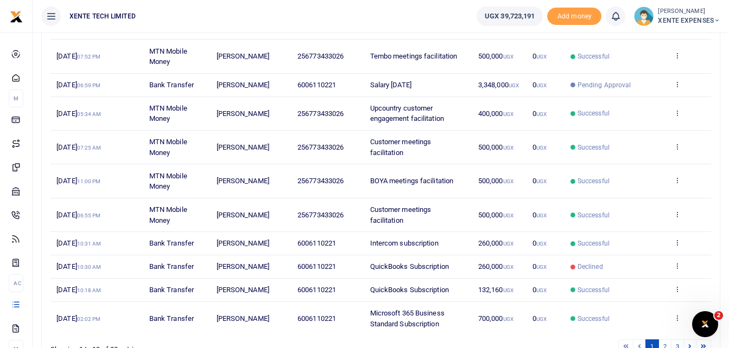
click at [677, 242] on icon at bounding box center [676, 243] width 7 height 8
click at [627, 284] on link "Send again" at bounding box center [637, 285] width 86 height 15
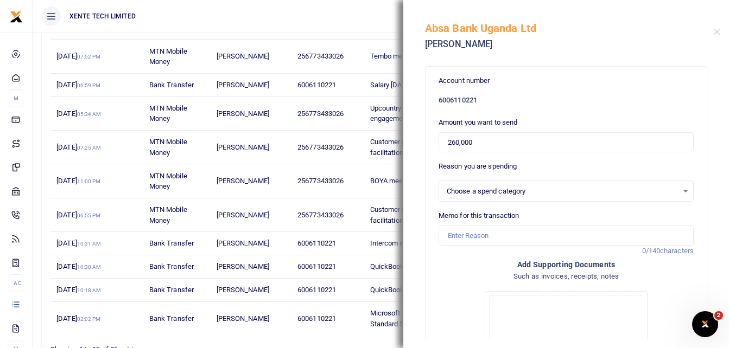
select select "5379"
click at [464, 240] on input "Memo for this transaction" at bounding box center [565, 236] width 255 height 21
click at [525, 234] on input "Rehive subscription" at bounding box center [565, 236] width 255 height 21
type input "Rehive subscription"
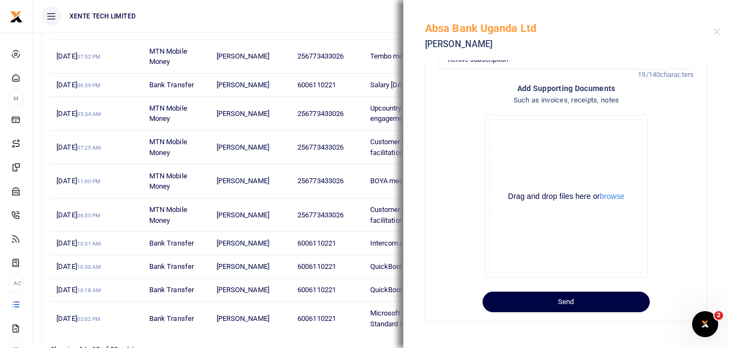
scroll to position [0, 0]
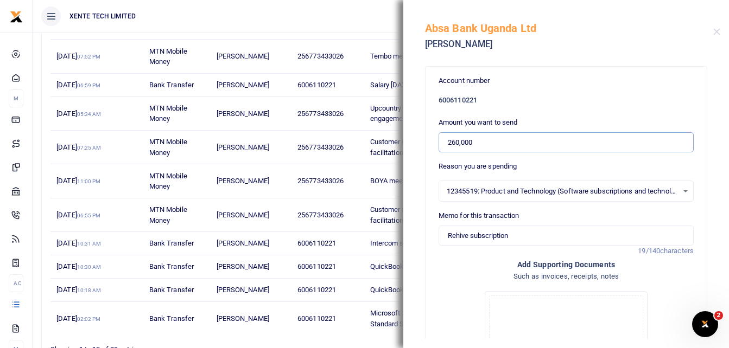
drag, startPoint x: 483, startPoint y: 140, endPoint x: 423, endPoint y: 142, distance: 59.7
click at [423, 142] on div "Account number 6006110221 Amount you want to send 260,000 Reason you are spendi…" at bounding box center [566, 199] width 326 height 279
paste input "120668"
click at [447, 141] on input "1,206,680" at bounding box center [565, 142] width 255 height 21
type input "1,206,680"
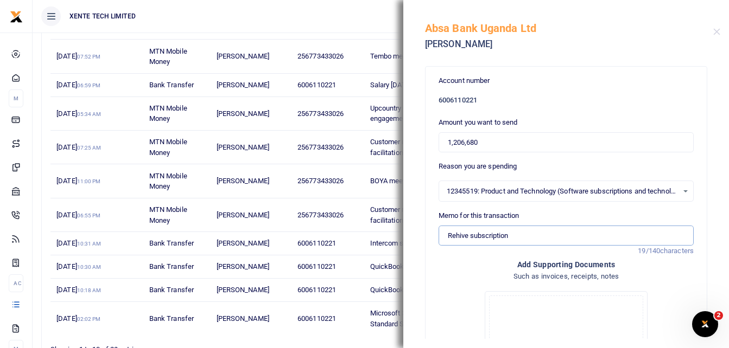
click at [521, 236] on input "Rehive subscription" at bounding box center [565, 236] width 255 height 21
click at [538, 237] on input "Rehive subscription" at bounding box center [565, 236] width 255 height 21
paste input "920DBBF9-0076"
type input "Rehive subscription- Invoice number 920DBBF9-0076"
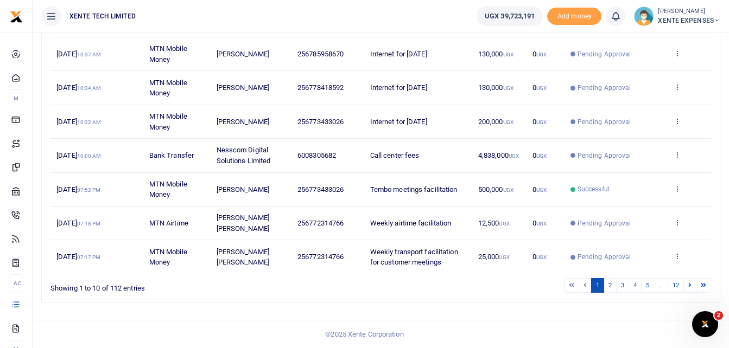
scroll to position [257, 0]
click at [606, 284] on link "2" at bounding box center [609, 285] width 13 height 15
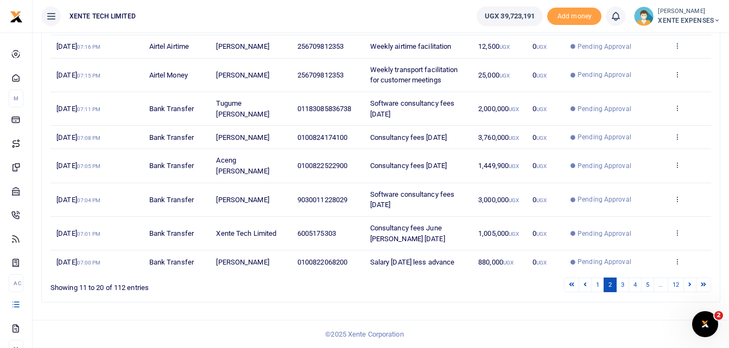
scroll to position [246, 0]
click at [625, 284] on link "3" at bounding box center [622, 285] width 13 height 15
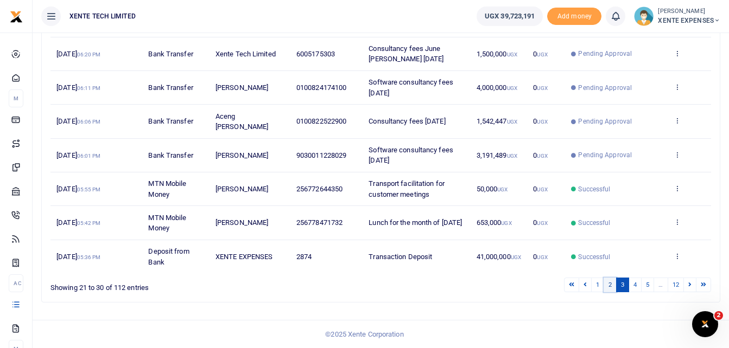
click at [609, 282] on link "2" at bounding box center [609, 285] width 13 height 15
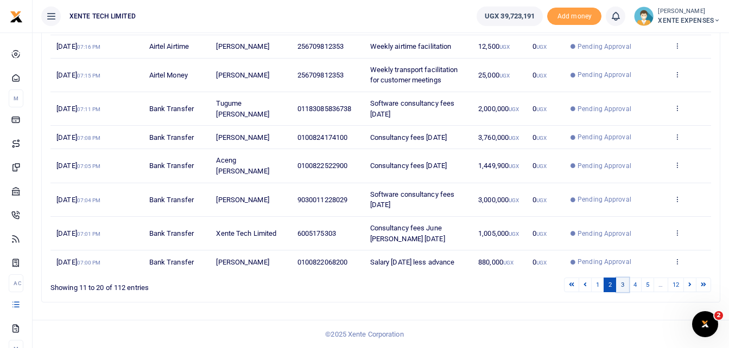
click at [619, 284] on link "3" at bounding box center [622, 285] width 13 height 15
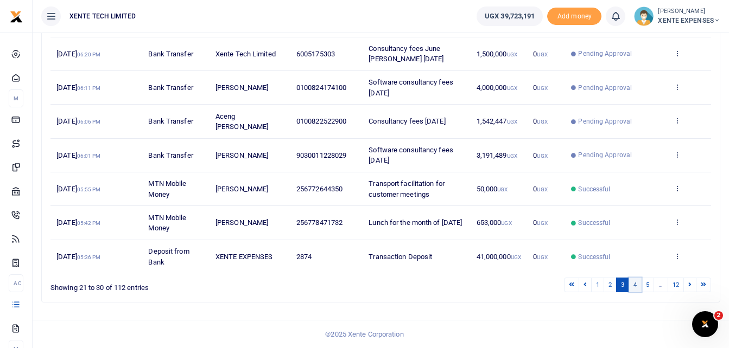
click at [633, 284] on link "4" at bounding box center [634, 285] width 13 height 15
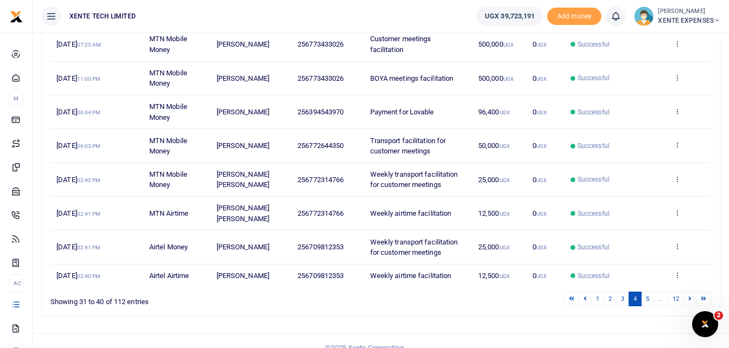
scroll to position [257, 0]
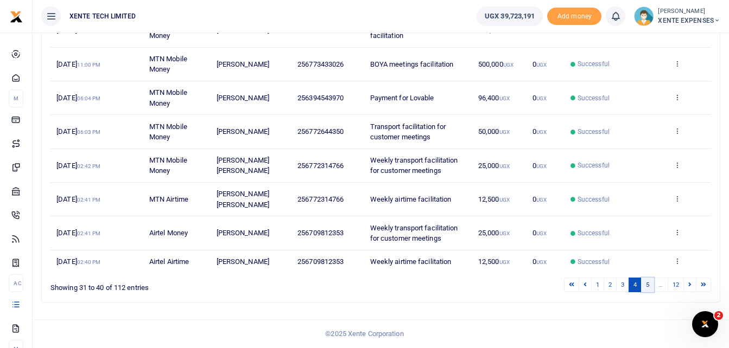
click at [648, 285] on link "5" at bounding box center [647, 285] width 13 height 15
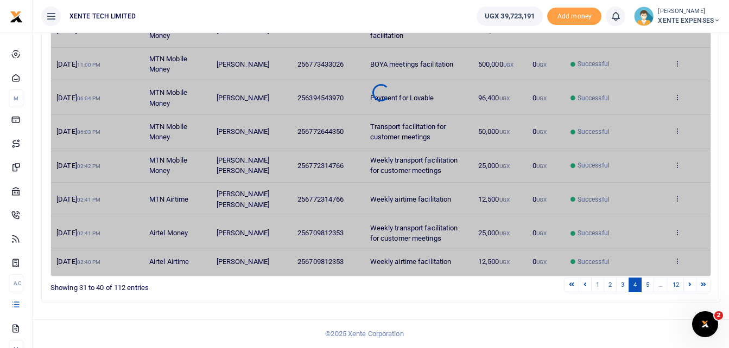
scroll to position [246, 0]
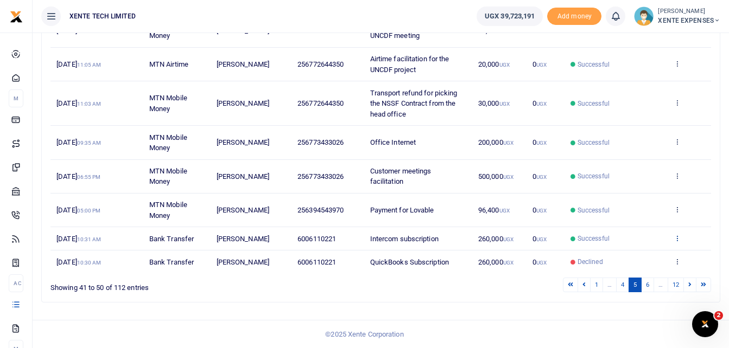
click at [679, 238] on icon at bounding box center [676, 238] width 7 height 8
click at [623, 279] on link "Send again" at bounding box center [637, 280] width 86 height 15
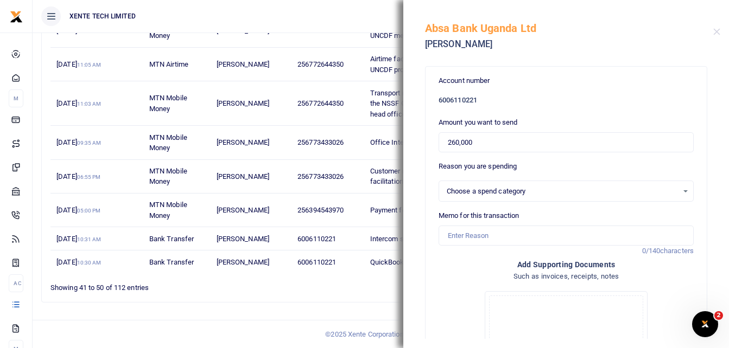
select select "5379"
click at [451, 234] on input "Memo for this transaction" at bounding box center [565, 236] width 255 height 21
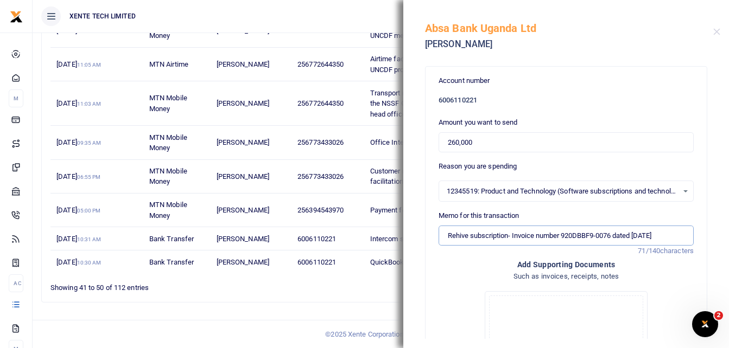
scroll to position [0, 16]
click at [658, 234] on input "Rehive subscription- Invoice number 920DBBF9-0076 dated 1 September 2025" at bounding box center [565, 236] width 255 height 21
drag, startPoint x: 614, startPoint y: 233, endPoint x: 608, endPoint y: 235, distance: 5.8
click at [608, 235] on input "Rehive subscription- Invoice number 920DBBF9-0076 dated 1 Sep 2025" at bounding box center [565, 236] width 255 height 21
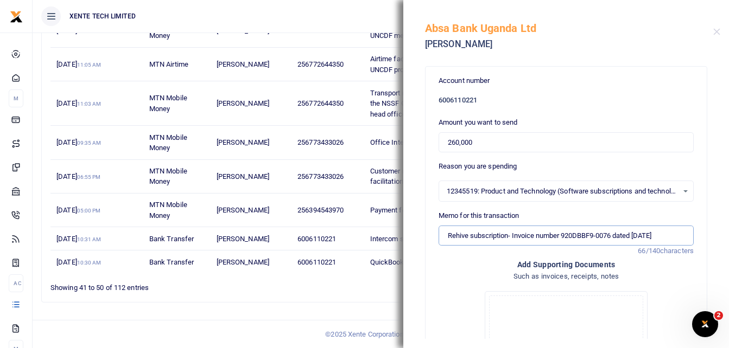
click at [608, 235] on input "Rehive subscription- Invoice number 920DBBF9-0076 dated 1 Sep 2025" at bounding box center [565, 236] width 255 height 21
type input "Rehive subscription- Invoice number 920DBBF9-0076 dated 1 Sep 2025"
drag, startPoint x: 446, startPoint y: 139, endPoint x: 502, endPoint y: 141, distance: 55.9
click at [502, 141] on input "260,000" at bounding box center [565, 142] width 255 height 21
paste input "120668"
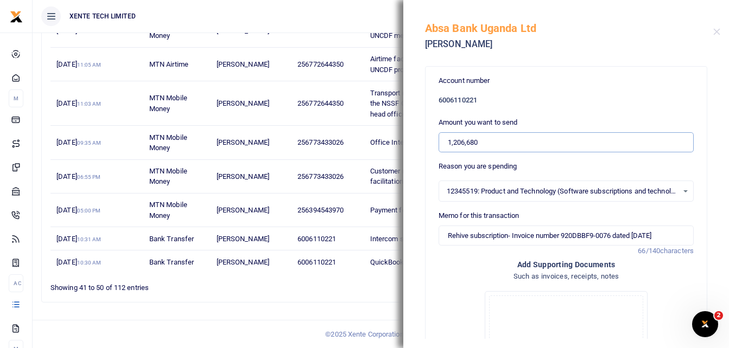
click at [449, 141] on input "1,206,680" at bounding box center [565, 142] width 255 height 21
type input "1,206,680"
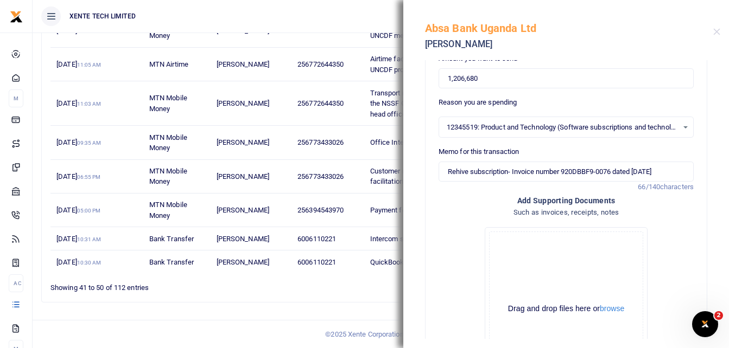
scroll to position [63, 0]
click at [508, 174] on input "Rehive subscription- Invoice number 920DBBF9-0076 dated 1 Sep 2025" at bounding box center [565, 173] width 255 height 21
click at [418, 231] on div "Account number 6006110221 Amount you want to send 1,206,680 Reason you are spen…" at bounding box center [566, 199] width 326 height 279
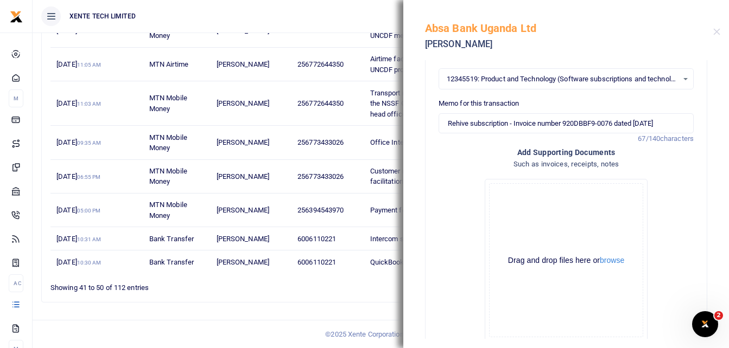
scroll to position [176, 0]
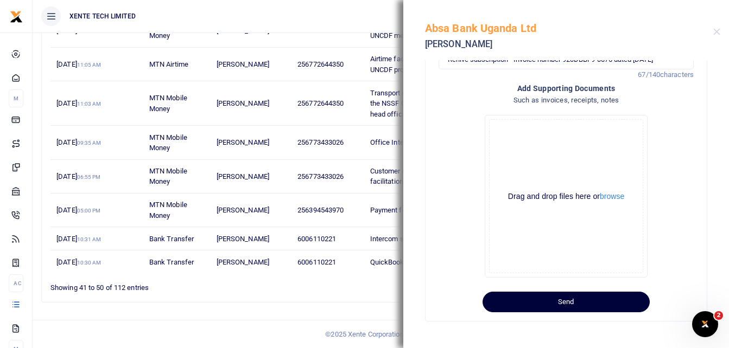
click at [562, 305] on button "Send" at bounding box center [565, 302] width 167 height 21
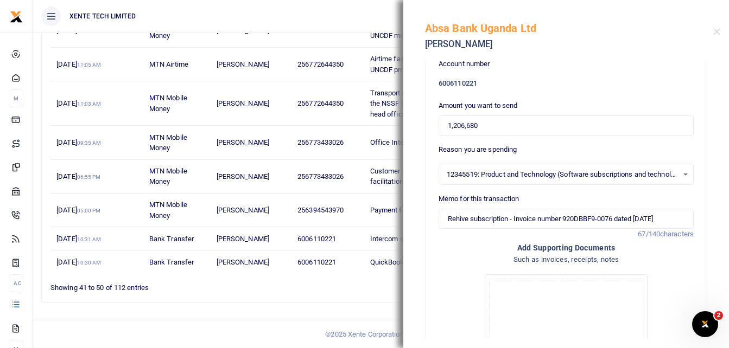
scroll to position [14, 0]
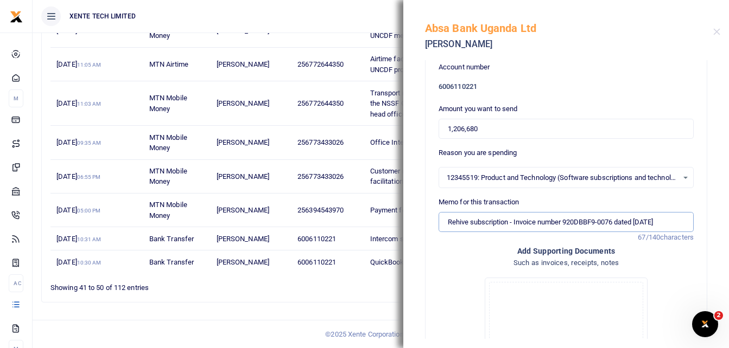
click at [615, 222] on input "Rehive subscription - Invoice number 920DBBF9-0076 dated 1 Sep 2025" at bounding box center [565, 222] width 255 height 21
click at [600, 221] on input "Rehive subscription - Invoice number 920DBBF9-0076 dated 1 Sep 2025" at bounding box center [565, 222] width 255 height 21
click at [513, 222] on input "Rehive subscription - Invoice number 920DBBF90076 dated 1 Sep 2025" at bounding box center [565, 222] width 255 height 21
type input "Rehive subscription Invoice number 920DBBF90076 dated [DATE]"
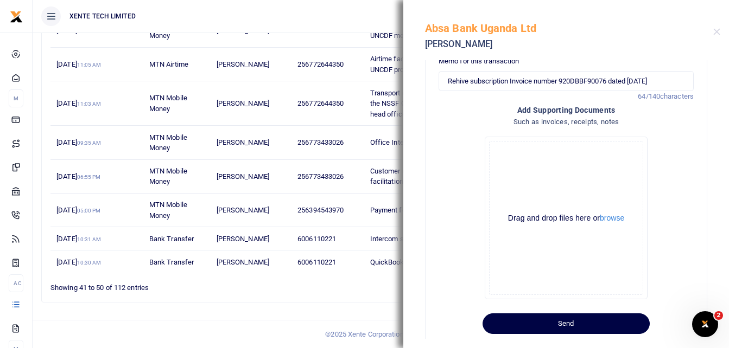
scroll to position [176, 0]
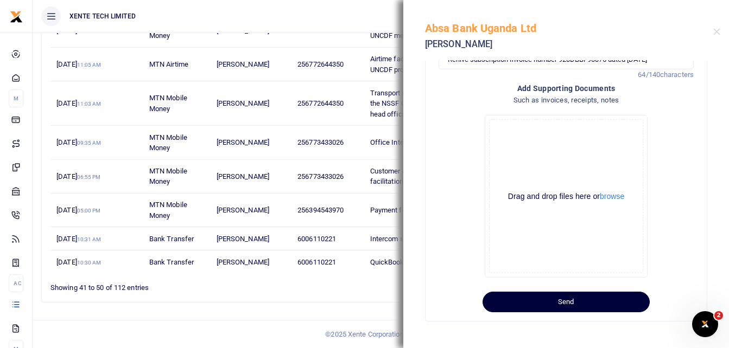
click at [550, 301] on button "Send" at bounding box center [565, 302] width 167 height 21
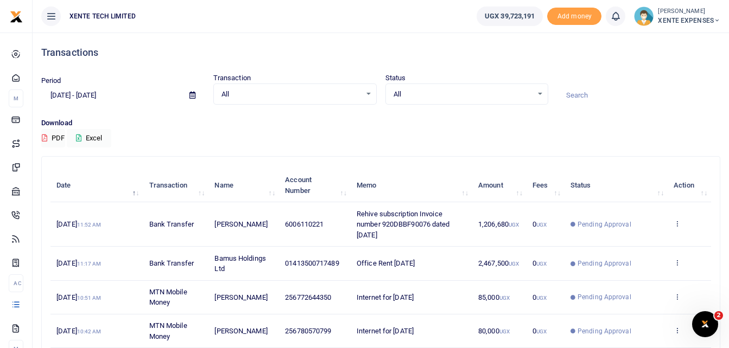
click at [192, 94] on icon at bounding box center [192, 95] width 6 height 7
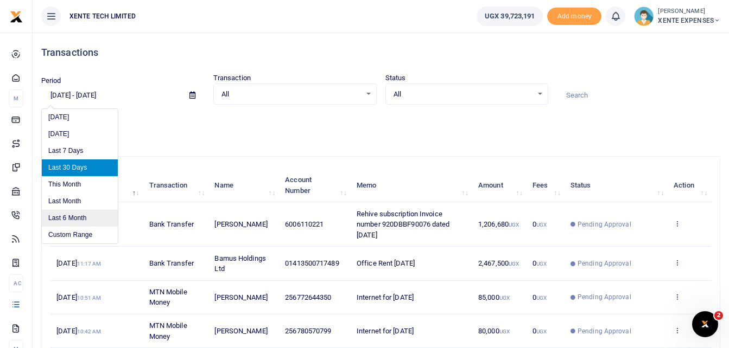
click at [79, 216] on li "Last 6 Month" at bounding box center [80, 218] width 76 height 17
type input "[DATE] - [DATE]"
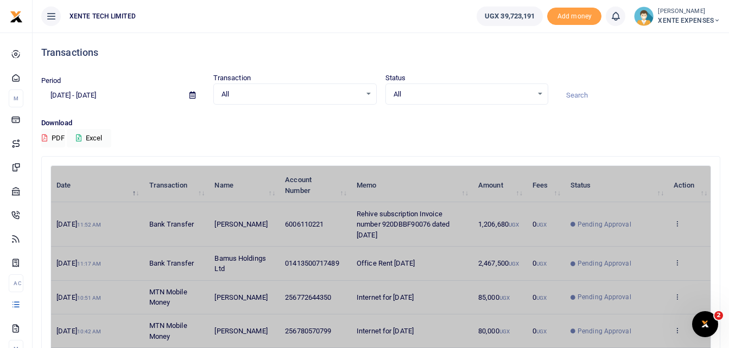
click at [581, 94] on input at bounding box center [638, 95] width 163 height 18
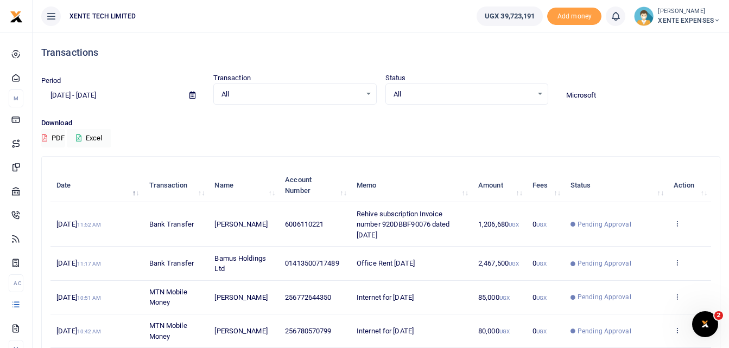
type input "Microsoft"
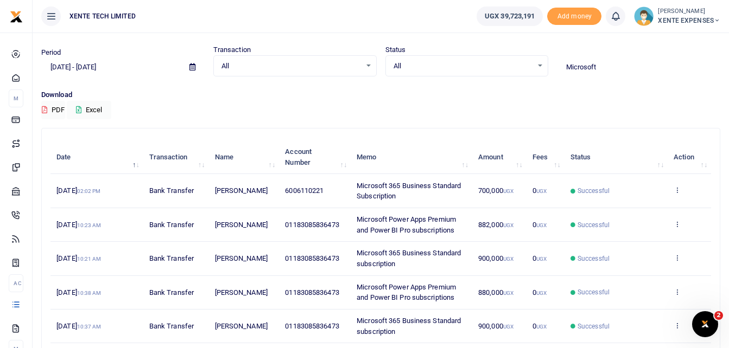
scroll to position [54, 0]
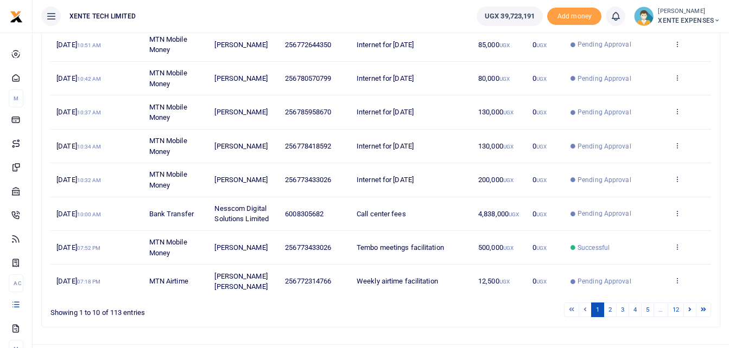
scroll to position [254, 0]
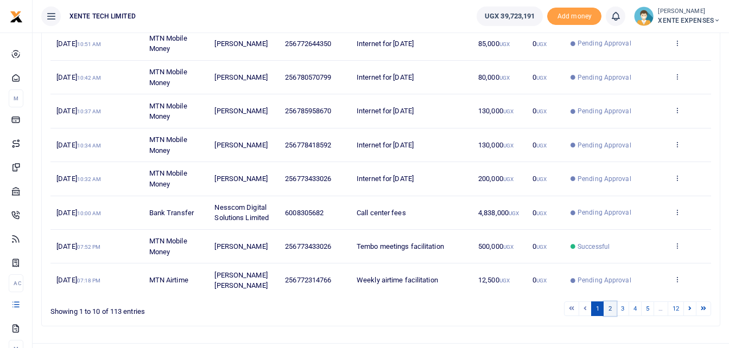
click at [610, 311] on link "2" at bounding box center [609, 309] width 13 height 15
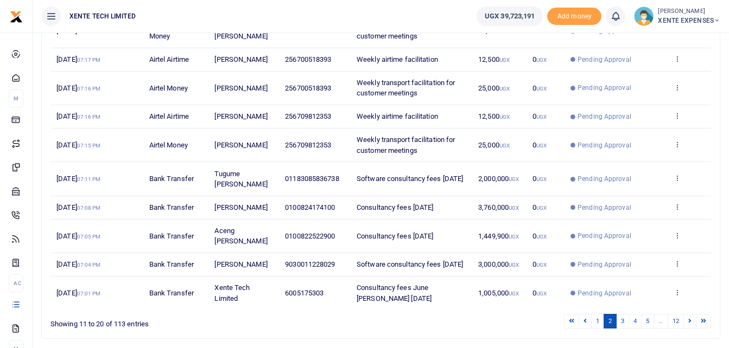
scroll to position [235, 0]
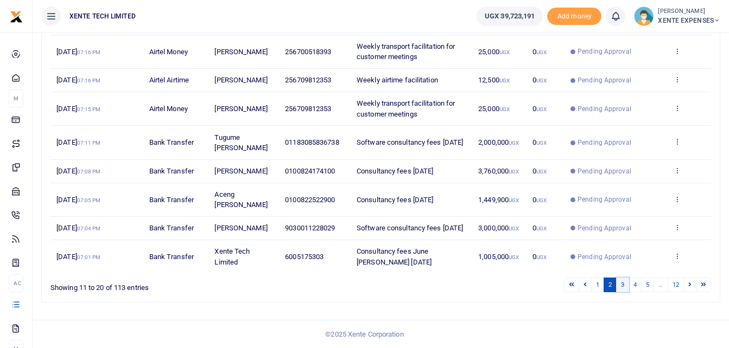
click at [622, 285] on link "3" at bounding box center [622, 285] width 13 height 15
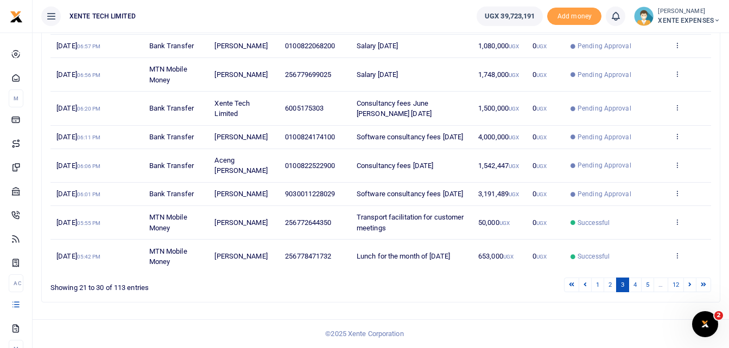
scroll to position [257, 0]
click at [633, 285] on link "4" at bounding box center [634, 285] width 13 height 15
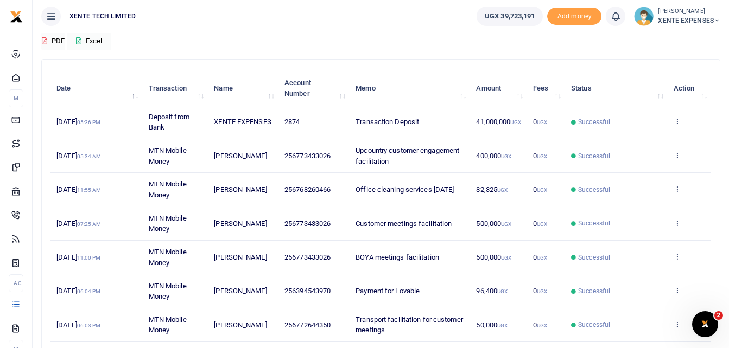
scroll to position [87, 0]
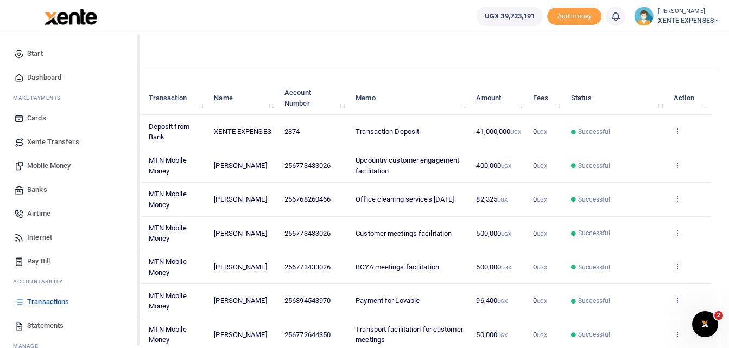
click at [49, 302] on span "Transactions" at bounding box center [48, 302] width 42 height 11
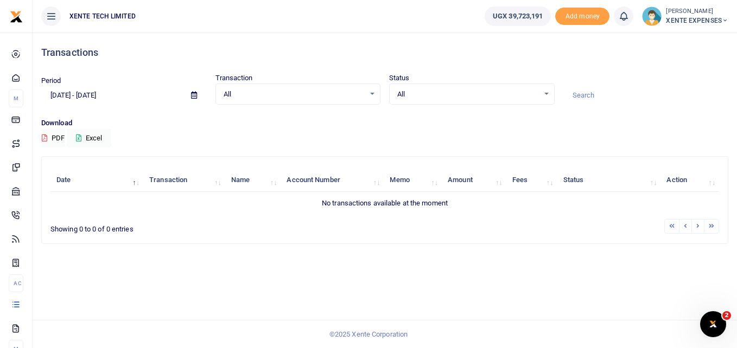
click at [193, 91] on span at bounding box center [194, 95] width 24 height 18
click at [193, 93] on icon at bounding box center [194, 95] width 6 height 7
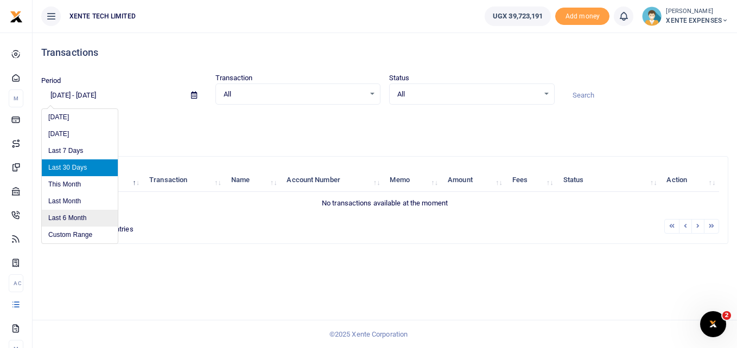
click at [75, 218] on li "Last 6 Month" at bounding box center [80, 218] width 76 height 17
type input "[DATE] - [DATE]"
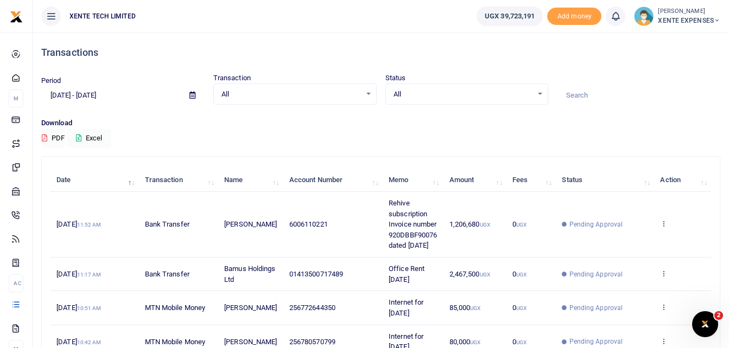
click at [579, 90] on input at bounding box center [638, 95] width 163 height 18
type input "Intercom"
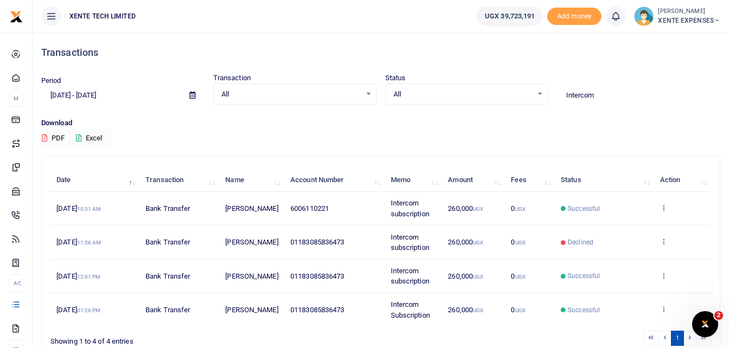
click at [662, 204] on icon at bounding box center [663, 208] width 7 height 8
click at [625, 250] on link "Send again" at bounding box center [623, 250] width 86 height 15
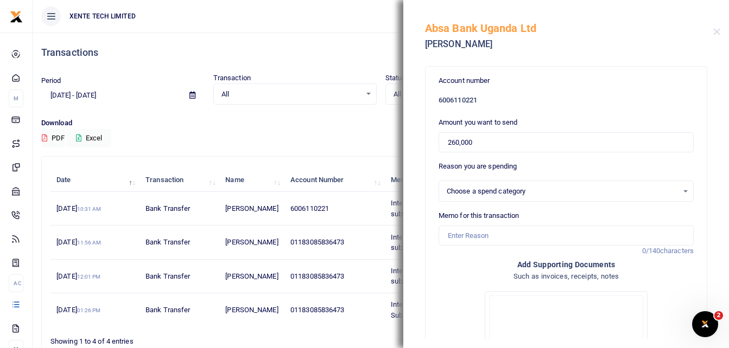
select select "5379"
click at [462, 236] on input "Memo for this transaction" at bounding box center [565, 236] width 255 height 21
type input "Intercom subscription"
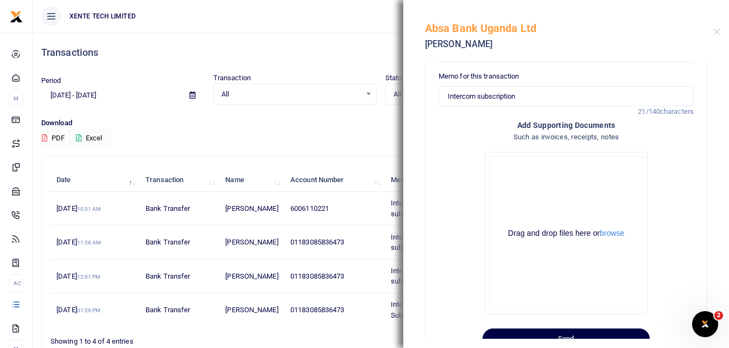
scroll to position [176, 0]
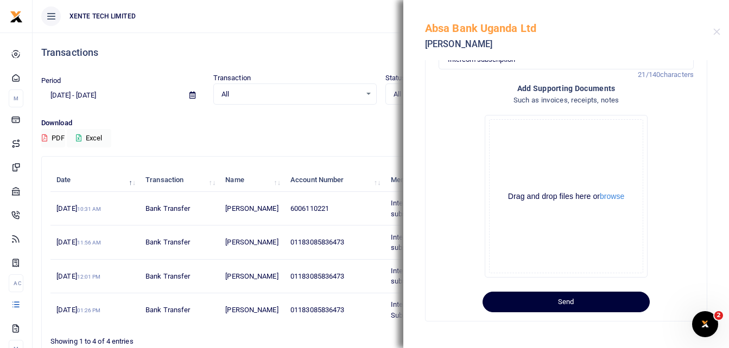
click at [547, 305] on button "Send" at bounding box center [565, 302] width 167 height 21
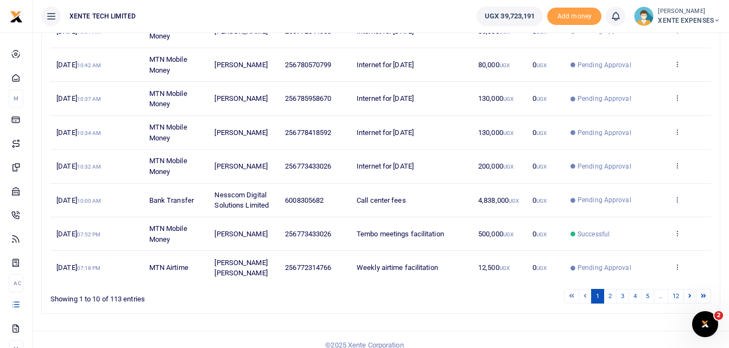
scroll to position [278, 0]
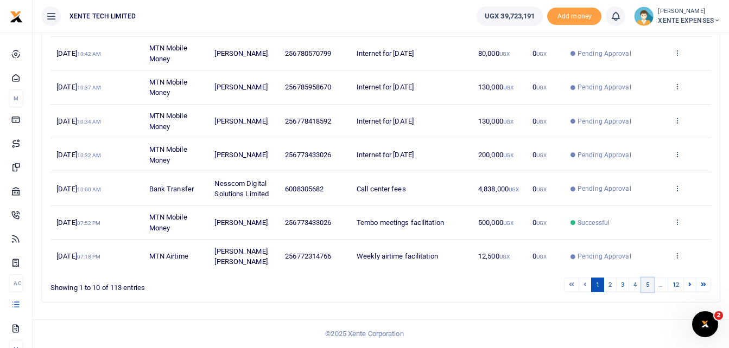
click at [648, 283] on link "5" at bounding box center [647, 285] width 13 height 15
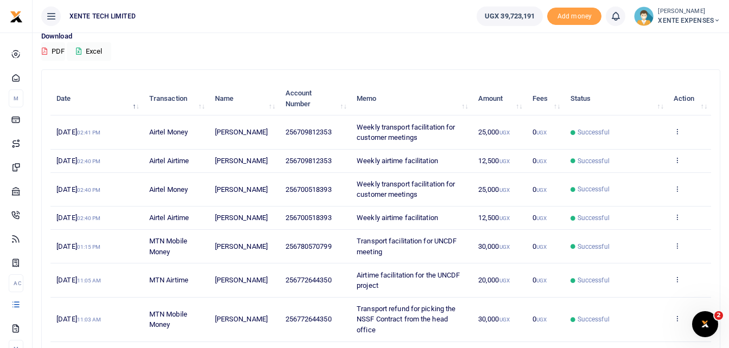
scroll to position [0, 0]
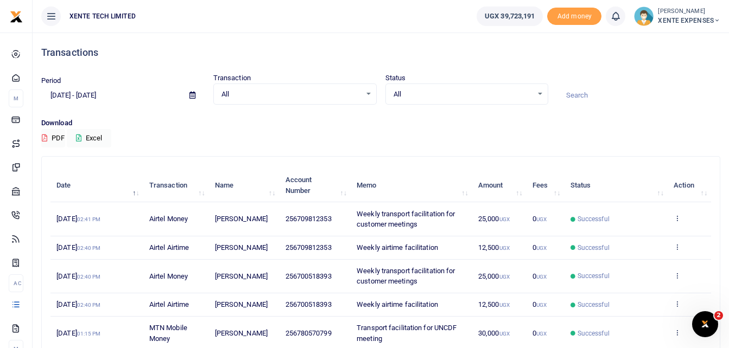
click at [192, 95] on icon at bounding box center [192, 95] width 6 height 7
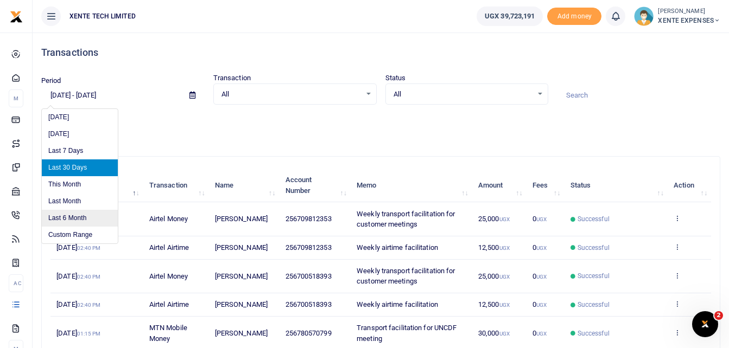
click at [84, 214] on li "Last 6 Month" at bounding box center [80, 218] width 76 height 17
type input "[DATE] - [DATE]"
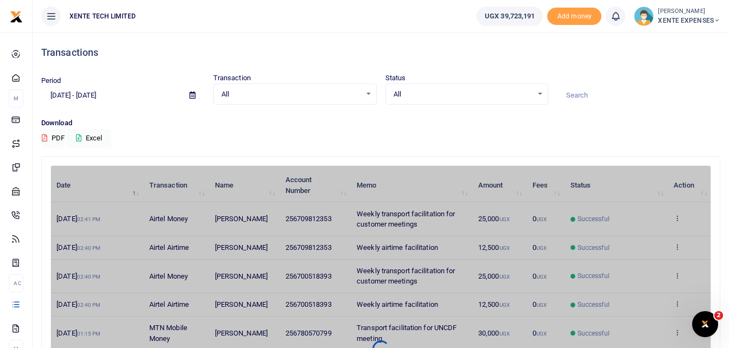
click at [583, 94] on input at bounding box center [638, 95] width 163 height 18
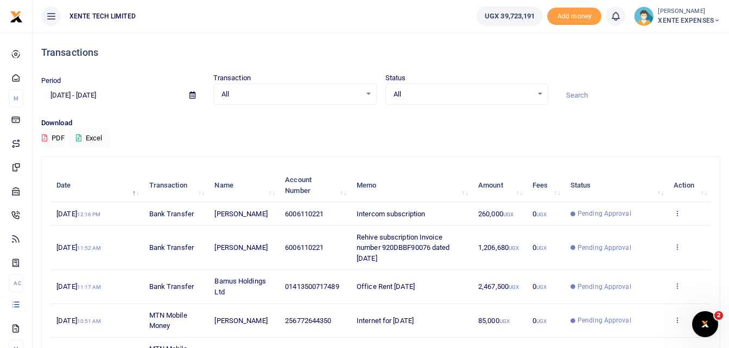
type input "Microsoft"
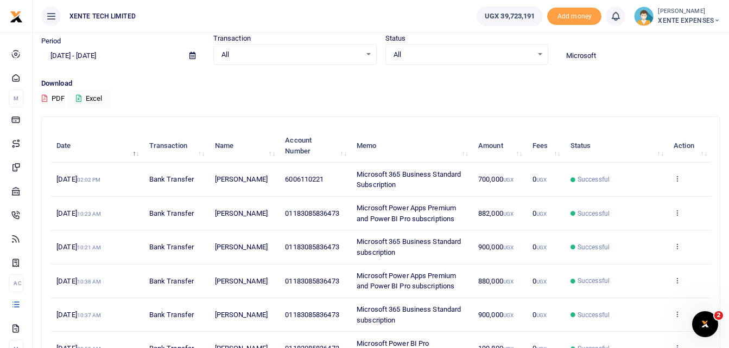
scroll to position [48, 0]
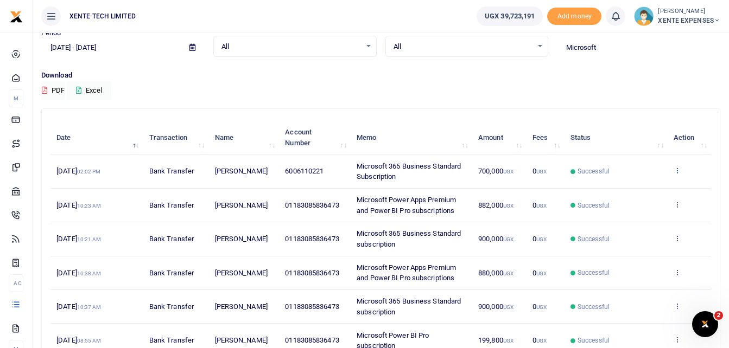
click at [678, 169] on icon at bounding box center [676, 171] width 7 height 8
click at [645, 212] on link "Send again" at bounding box center [637, 213] width 86 height 15
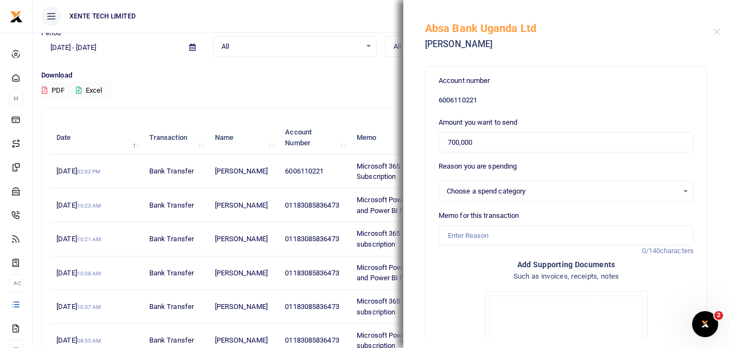
select select "5379"
drag, startPoint x: 479, startPoint y: 144, endPoint x: 420, endPoint y: 140, distance: 59.3
click at [420, 140] on div "Account number 6006110221 Amount you want to send 700,000 Reason you are spendi…" at bounding box center [566, 199] width 326 height 279
paste input "text"
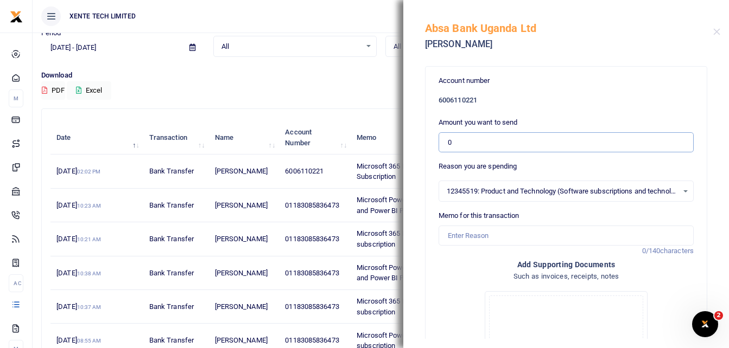
paste input "907200"
type input "907,200"
click at [481, 237] on input "Memo for this transaction" at bounding box center [565, 236] width 255 height 21
click at [447, 234] on input "Memo for this transaction" at bounding box center [565, 236] width 255 height 21
paste input "Microsoft Power Apps Premium and Power BI Pro subscriptions"
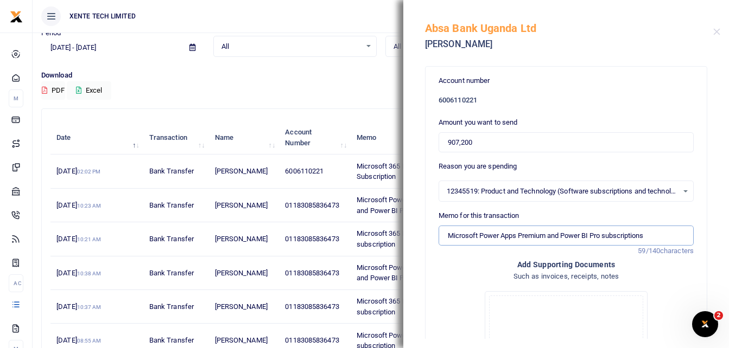
click at [448, 239] on input "Microsoft Power Apps Premium and Power BI Pro subscriptions" at bounding box center [565, 236] width 255 height 21
type input "Microsoft Power Apps Premium and Power BI Pro subscriptions"
click at [449, 142] on input "907,200" at bounding box center [565, 142] width 255 height 21
click at [447, 141] on input "907,200" at bounding box center [565, 142] width 255 height 21
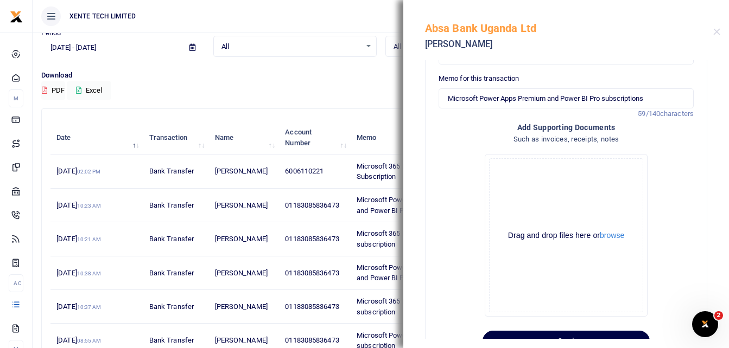
scroll to position [176, 0]
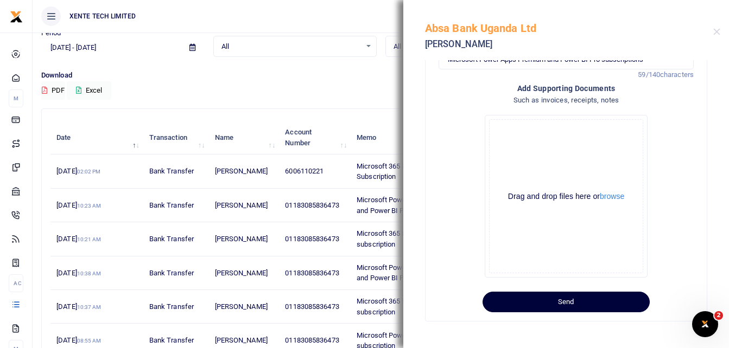
click at [534, 305] on button "Send" at bounding box center [565, 302] width 167 height 21
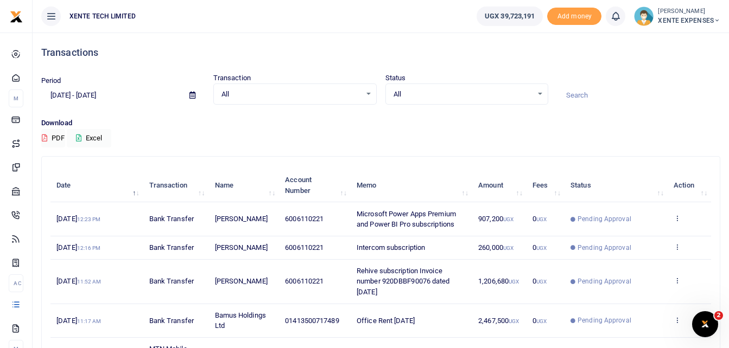
click at [596, 94] on input at bounding box center [638, 95] width 163 height 18
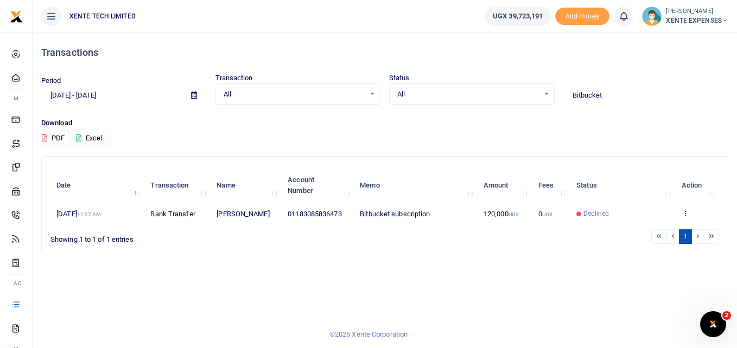
type input "Bitbucket"
click at [196, 94] on icon at bounding box center [194, 95] width 6 height 7
click at [171, 122] on p "Download" at bounding box center [384, 123] width 687 height 11
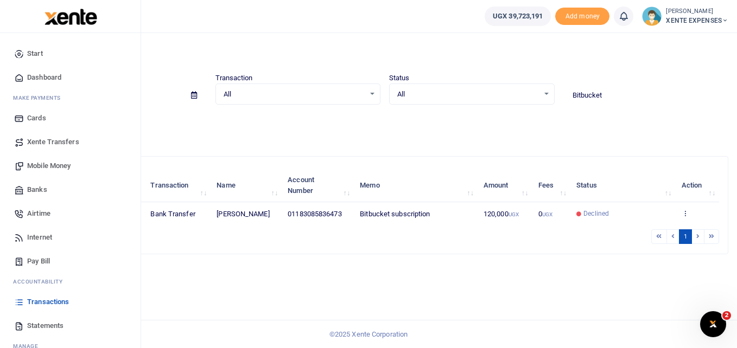
click at [50, 301] on span "Transactions" at bounding box center [48, 302] width 42 height 11
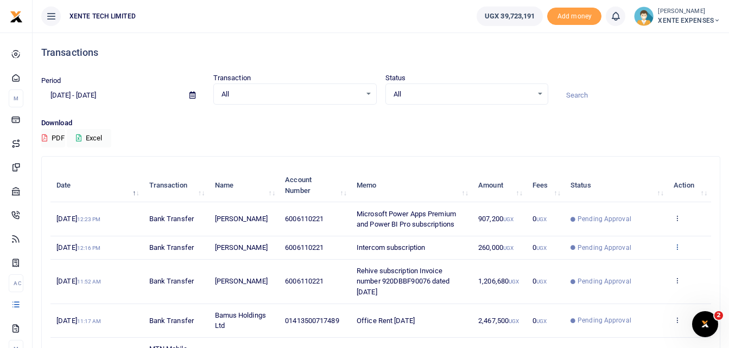
click at [678, 251] on icon at bounding box center [676, 247] width 7 height 8
click at [625, 295] on link "Send again" at bounding box center [637, 295] width 86 height 15
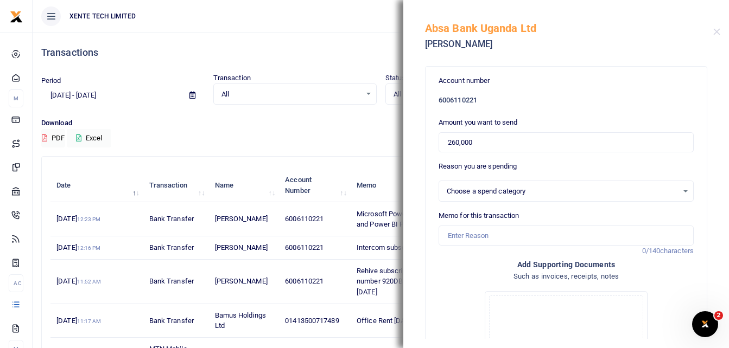
select select "5379"
click at [462, 239] on input "Memo for this transaction" at bounding box center [565, 236] width 255 height 21
type input "Bit bucket subscription"
drag, startPoint x: 455, startPoint y: 142, endPoint x: 448, endPoint y: 142, distance: 6.5
click at [448, 142] on input "260,000" at bounding box center [565, 142] width 255 height 21
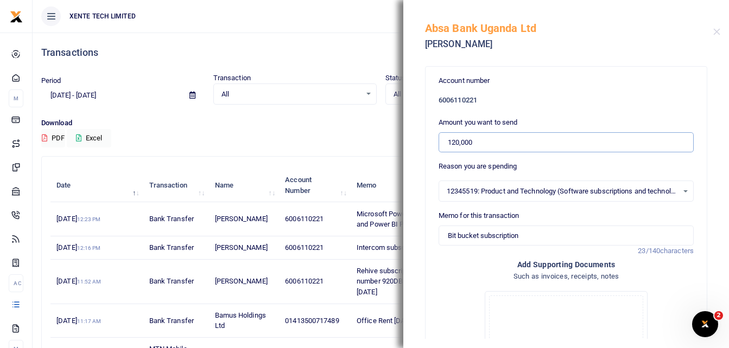
click at [448, 142] on input "120,000" at bounding box center [565, 142] width 255 height 21
type input "120,000"
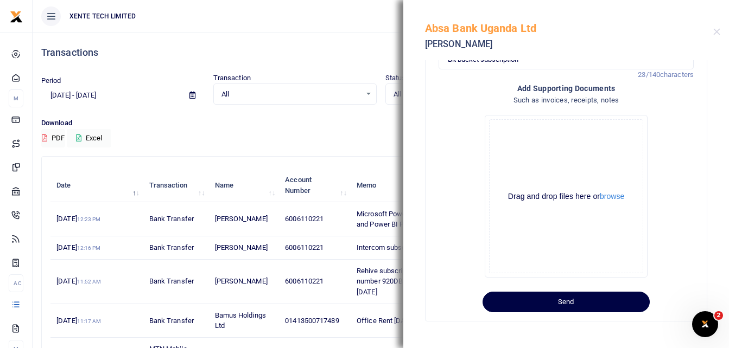
scroll to position [217, 0]
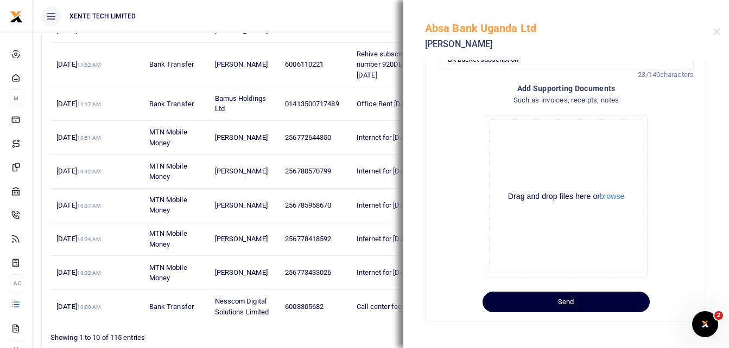
click at [554, 305] on button "Send" at bounding box center [565, 302] width 167 height 21
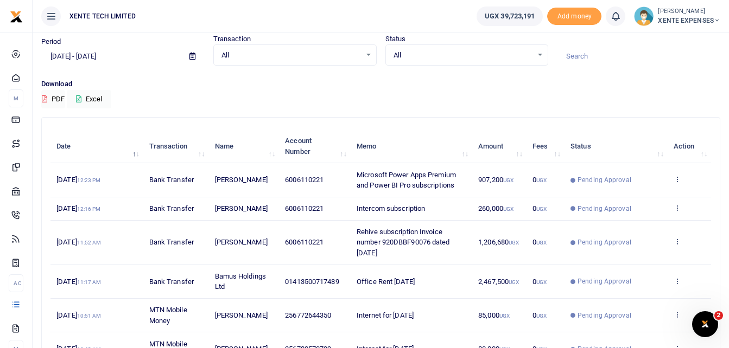
scroll to position [37, 0]
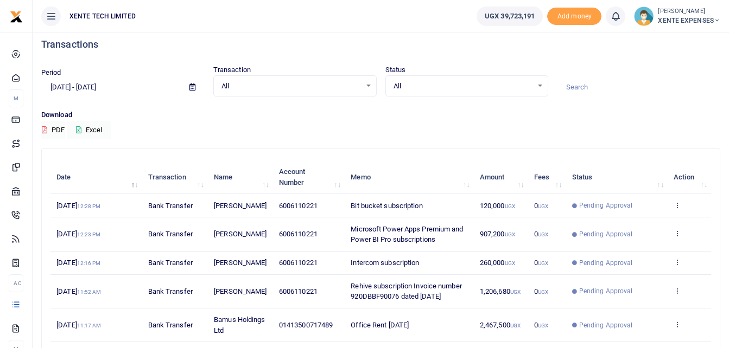
scroll to position [2, 0]
